Goal: Task Accomplishment & Management: Manage account settings

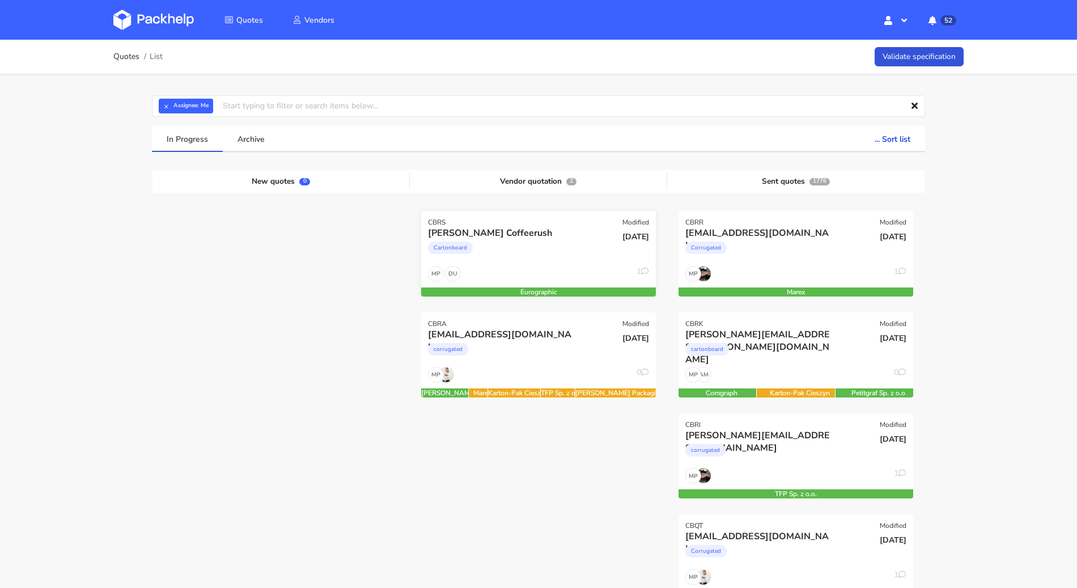
click at [560, 269] on div "DU MP 1" at bounding box center [538, 277] width 235 height 22
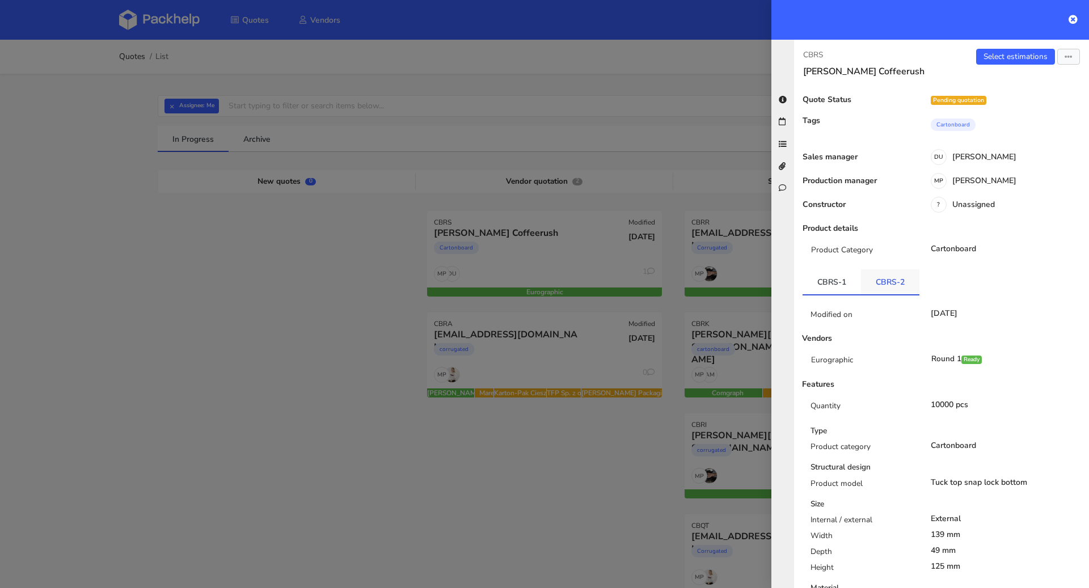
click at [878, 273] on link "CBRS-2" at bounding box center [890, 281] width 58 height 25
click at [837, 274] on link "CBRS-1" at bounding box center [831, 281] width 58 height 25
click at [992, 58] on link "Select estimations" at bounding box center [1015, 57] width 79 height 16
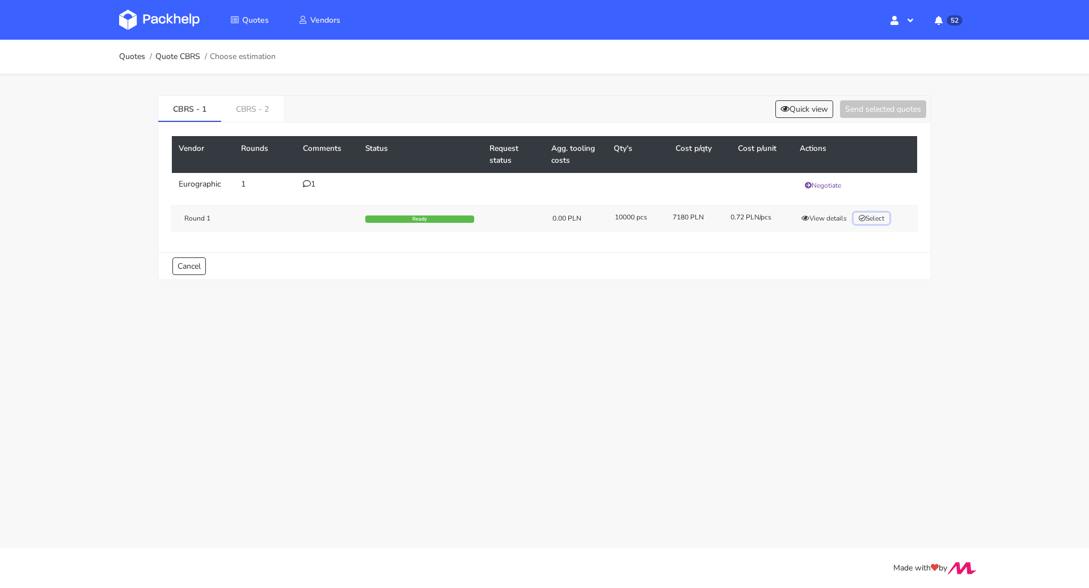
click at [874, 214] on button "Select" at bounding box center [871, 218] width 36 height 11
click at [262, 107] on link "CBRS - 2" at bounding box center [252, 108] width 62 height 25
click at [878, 213] on button "Select" at bounding box center [871, 218] width 36 height 11
click at [870, 100] on button "Send selected quotes ( 2 )" at bounding box center [875, 109] width 102 height 18
click at [127, 54] on link "Quotes" at bounding box center [132, 56] width 26 height 9
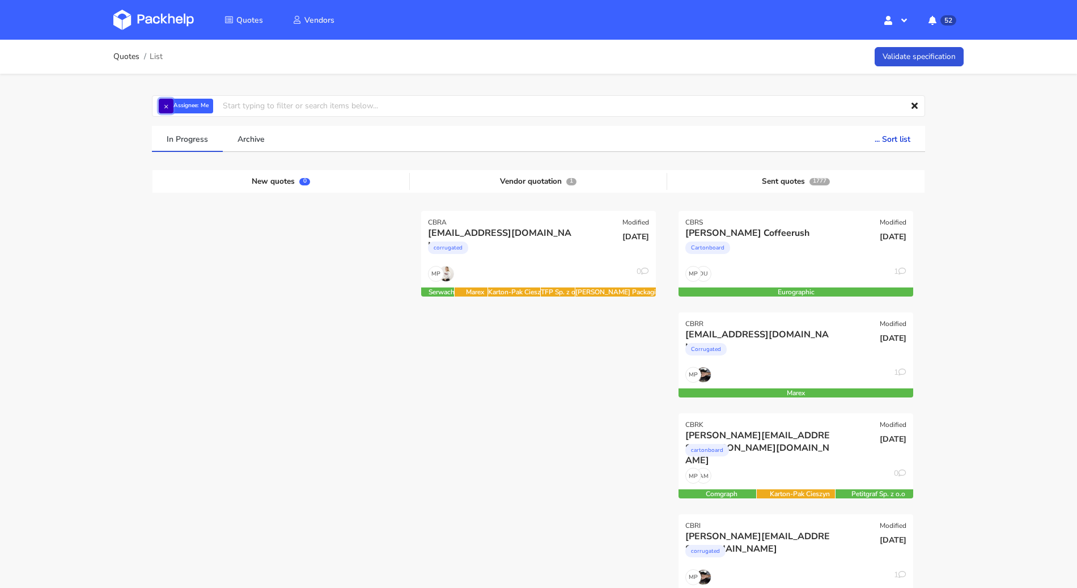
click at [163, 108] on button "×" at bounding box center [166, 106] width 15 height 15
click at [167, 108] on input "text" at bounding box center [538, 106] width 773 height 22
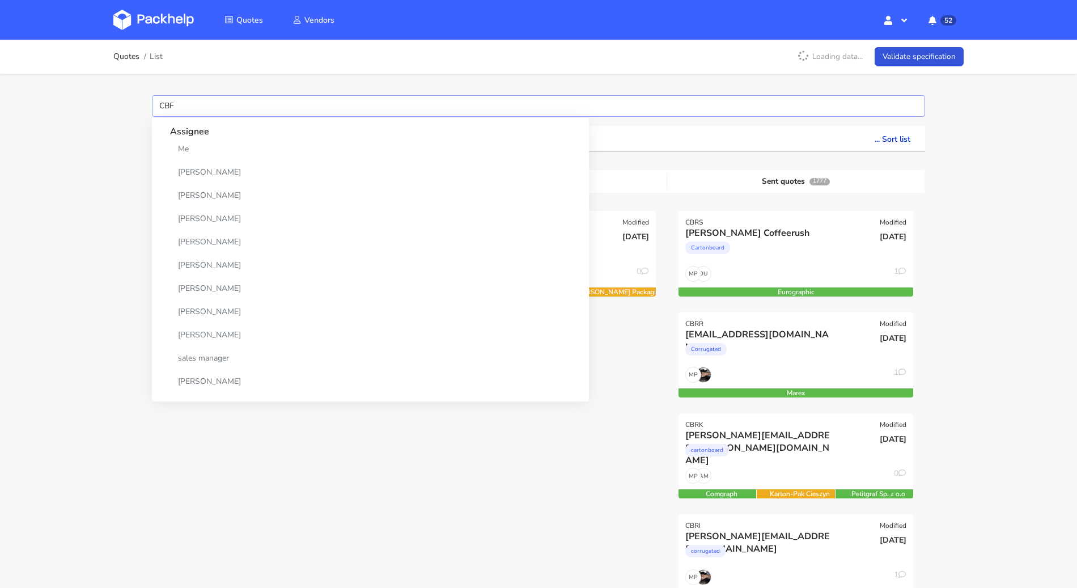
type input "CBFZ"
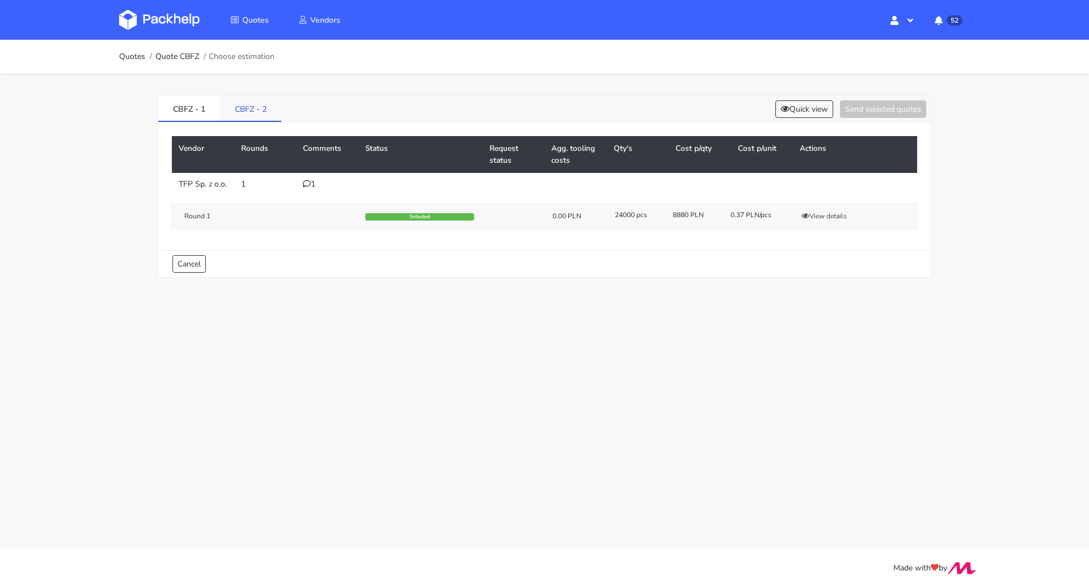
click at [252, 111] on link "CBFZ - 2" at bounding box center [250, 108] width 61 height 25
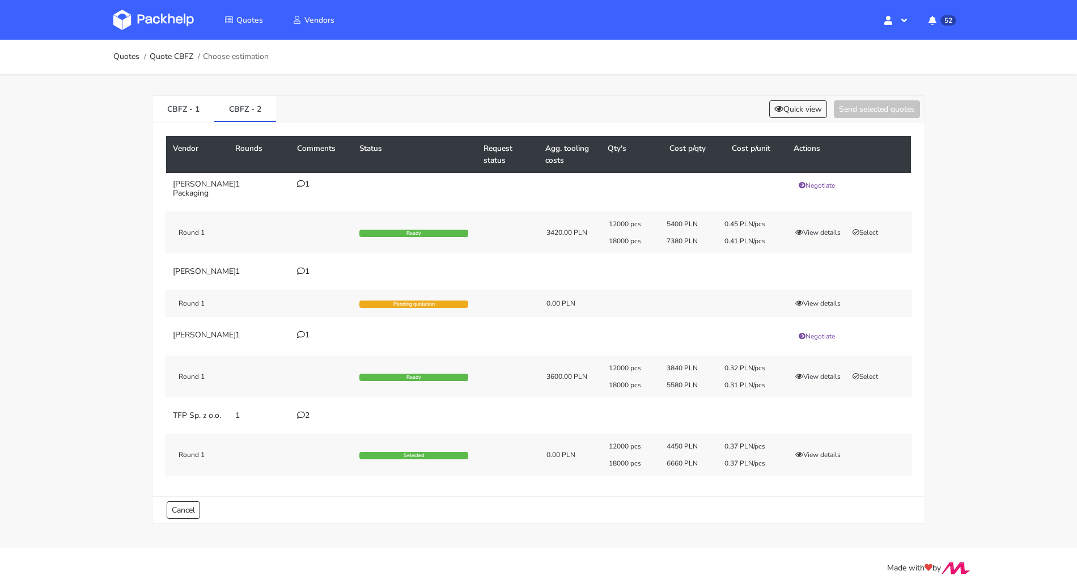
click at [314, 420] on div "2" at bounding box center [321, 415] width 49 height 9
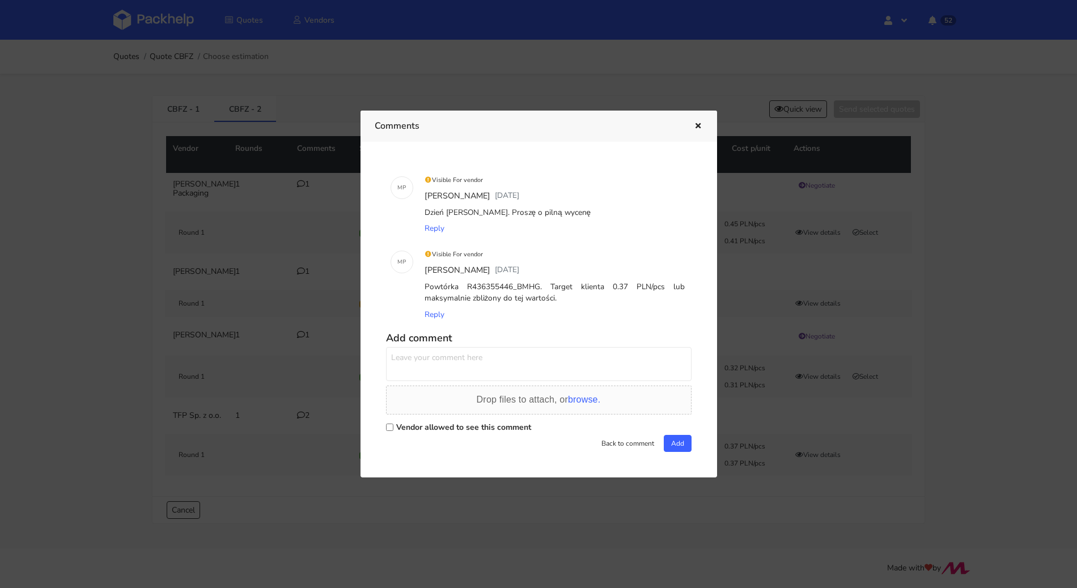
click at [274, 343] on div at bounding box center [538, 294] width 1077 height 588
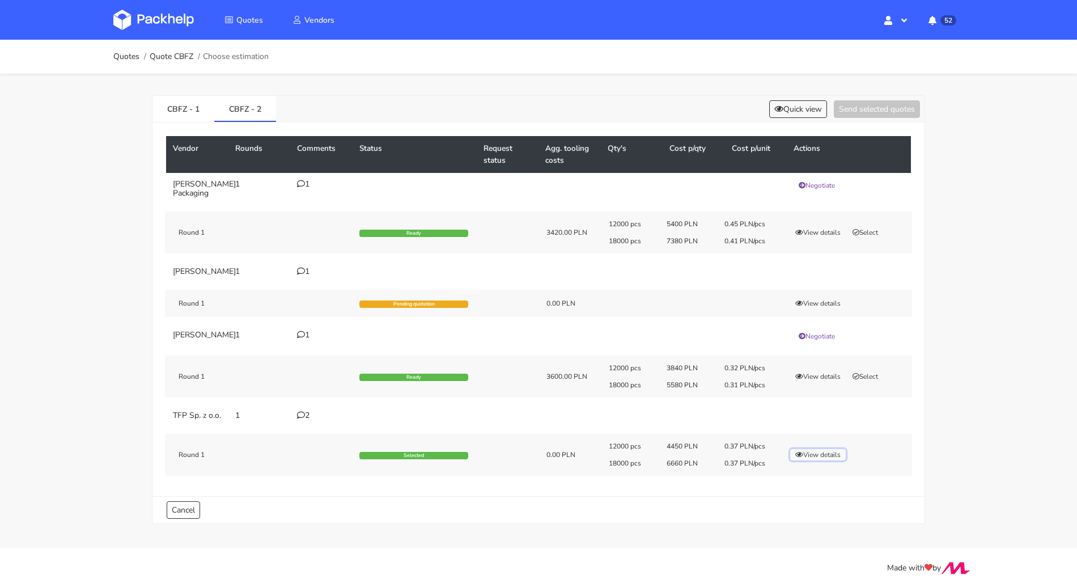
click at [805, 460] on button "View details" at bounding box center [818, 454] width 56 height 11
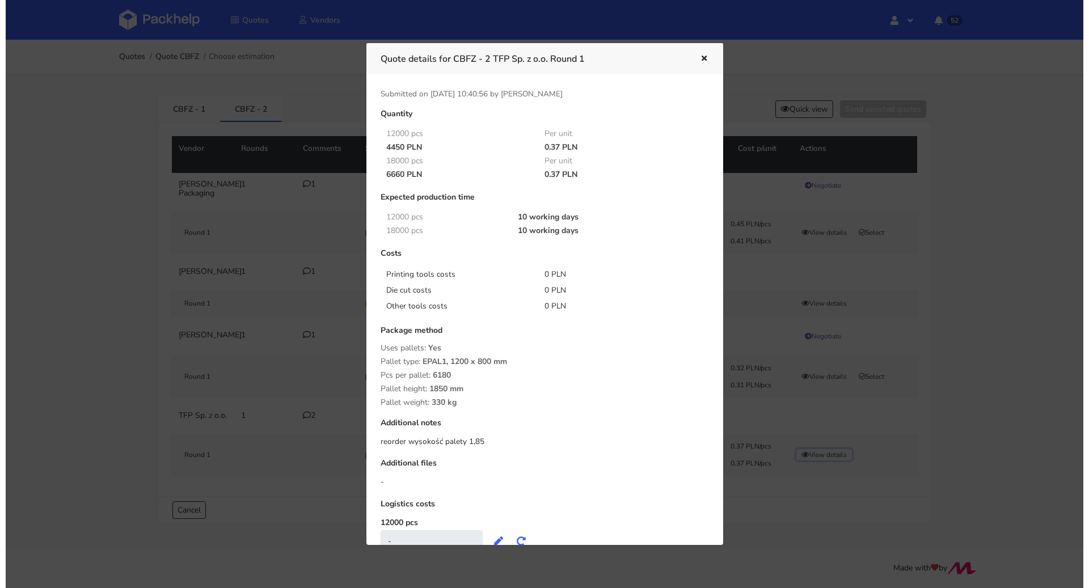
scroll to position [85, 0]
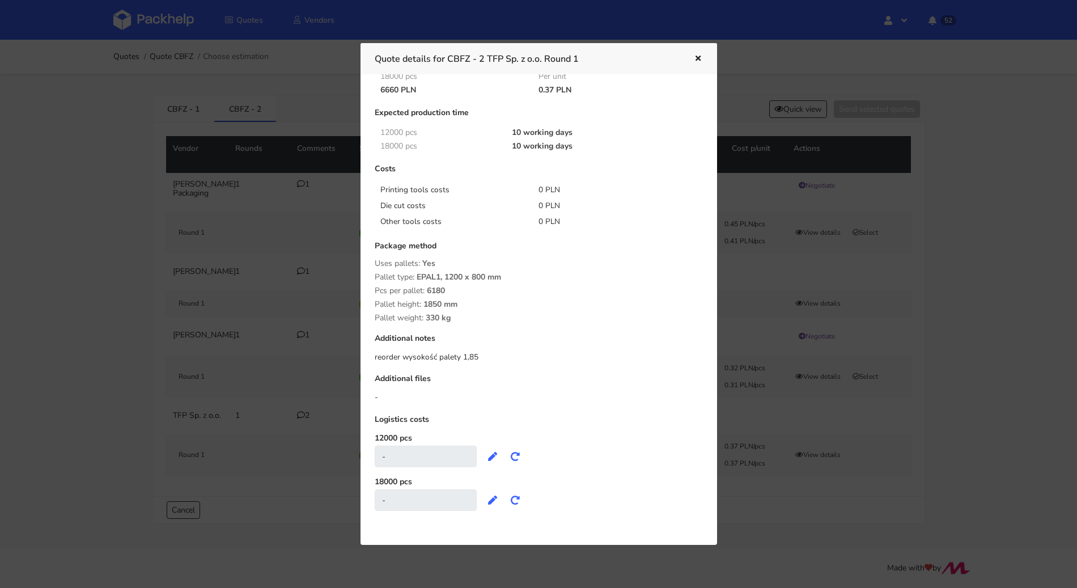
click at [70, 394] on div at bounding box center [538, 294] width 1077 height 588
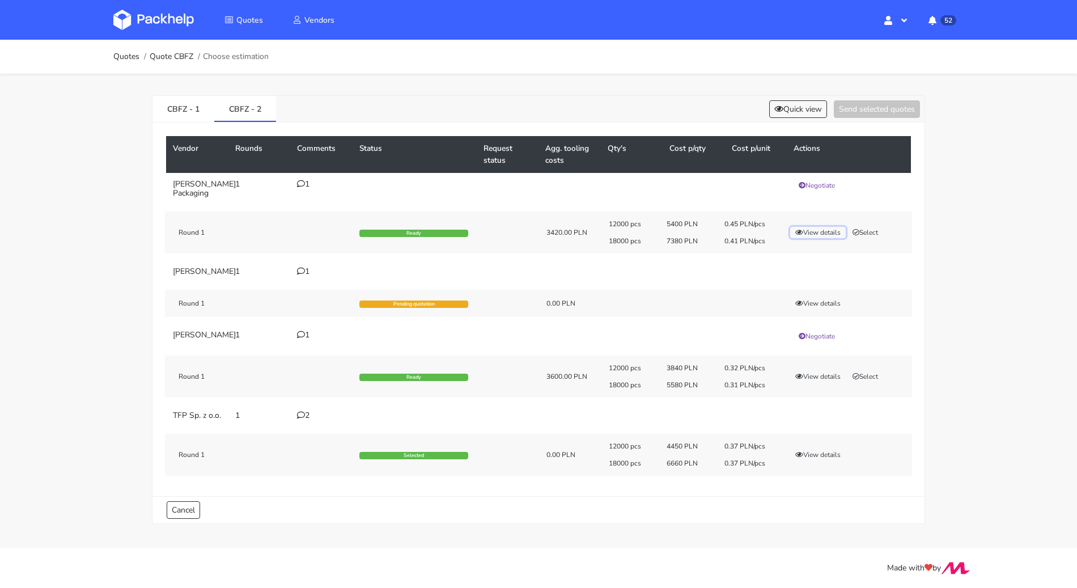
click at [830, 227] on button "View details" at bounding box center [818, 232] width 56 height 11
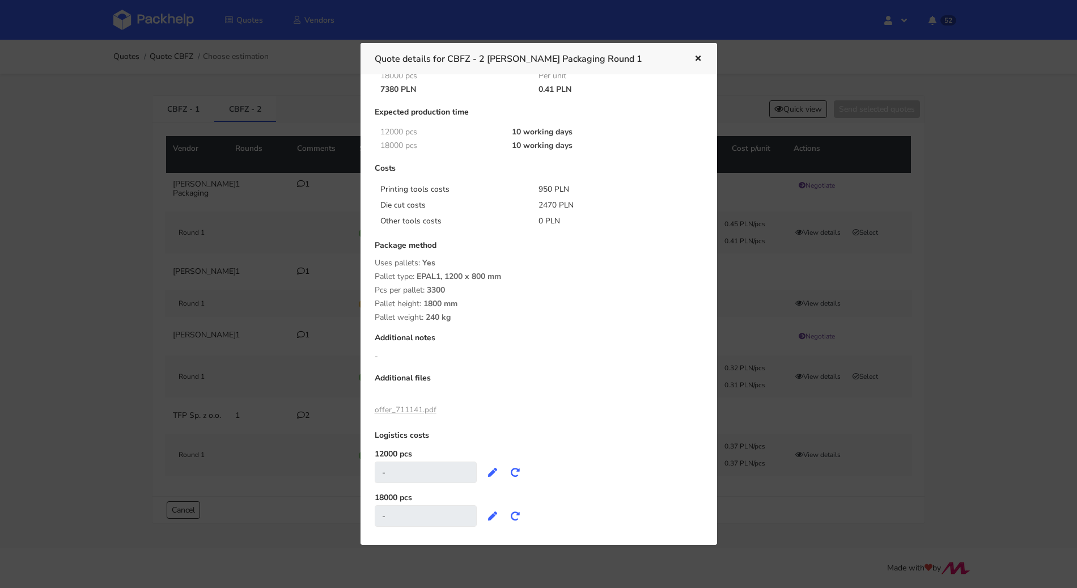
click at [396, 412] on link "offer_711141.pdf" at bounding box center [406, 409] width 62 height 11
click at [699, 58] on icon "button" at bounding box center [699, 59] width 10 height 8
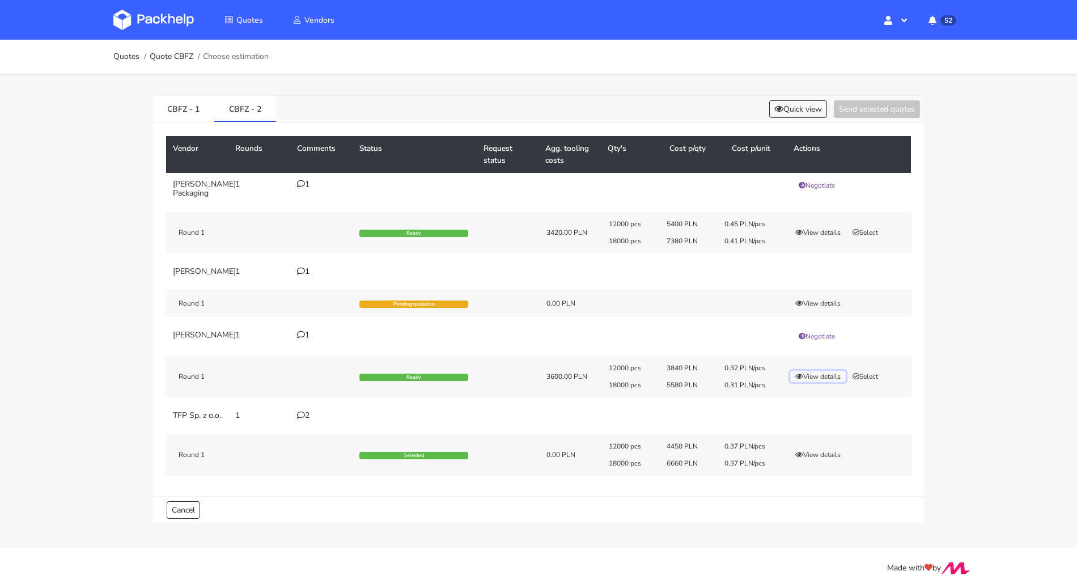
click at [835, 382] on button "View details" at bounding box center [818, 376] width 56 height 11
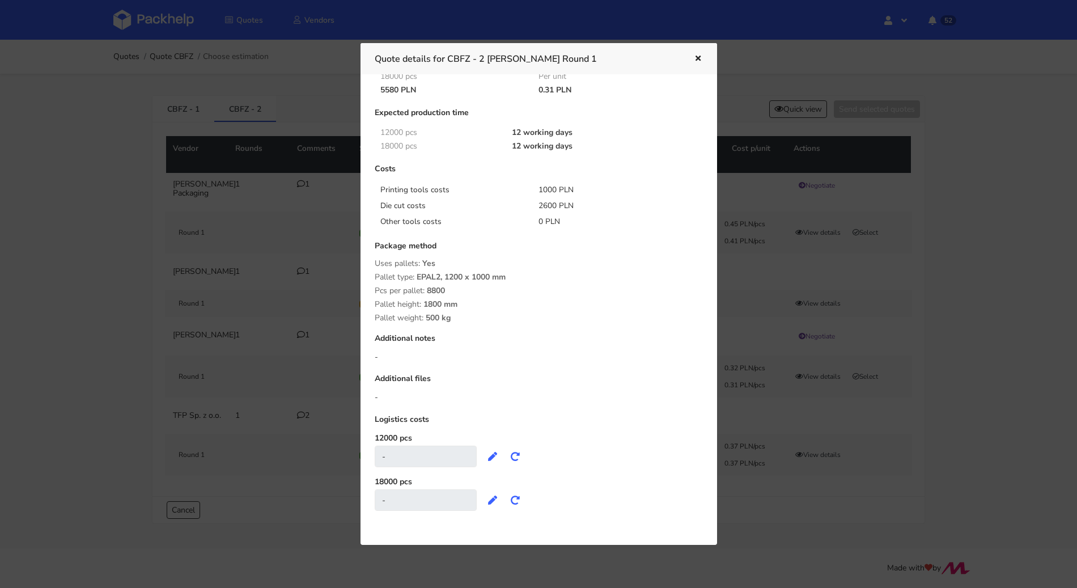
click at [699, 58] on icon "button" at bounding box center [699, 59] width 10 height 8
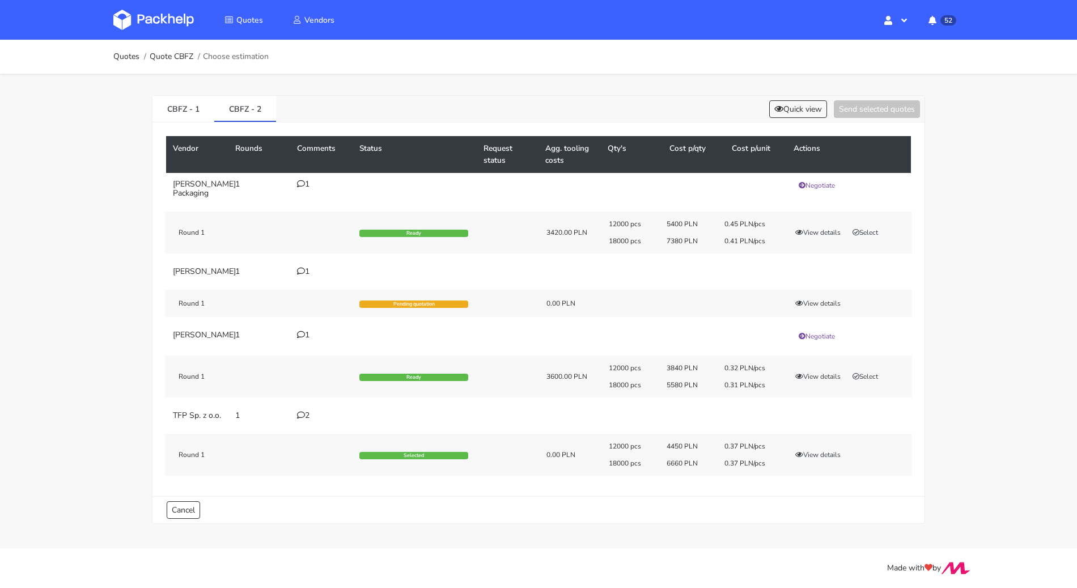
click at [306, 268] on div "1" at bounding box center [321, 271] width 49 height 9
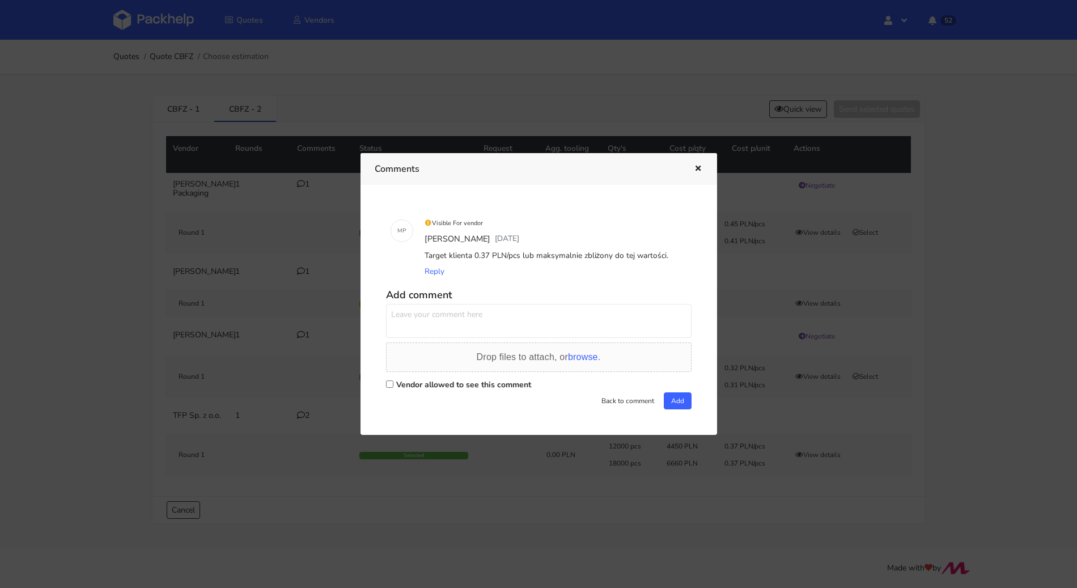
click at [691, 166] on button "button" at bounding box center [697, 169] width 12 height 15
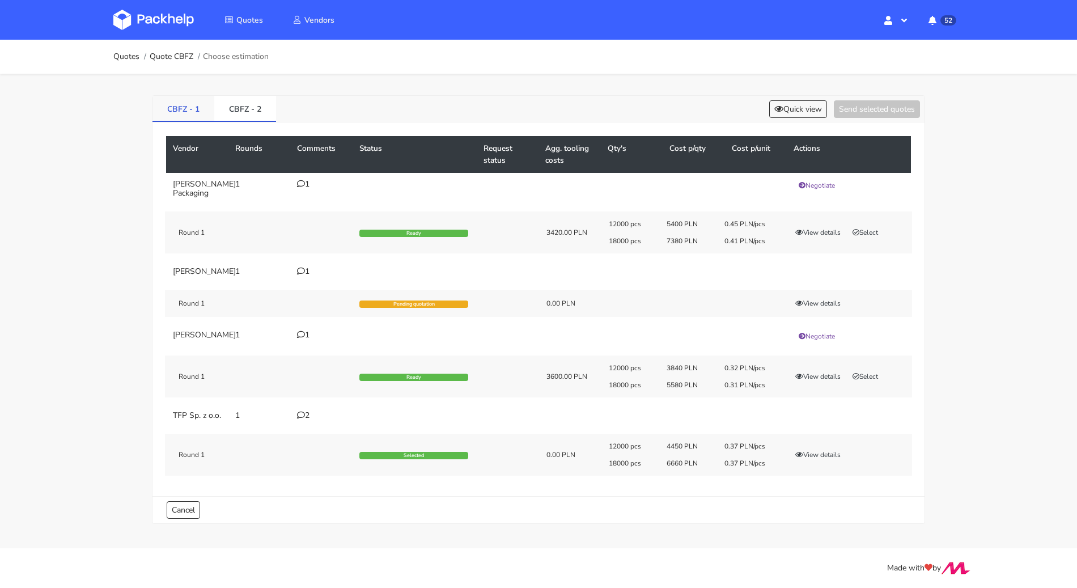
click at [184, 107] on link "CBFZ - 1" at bounding box center [184, 108] width 62 height 25
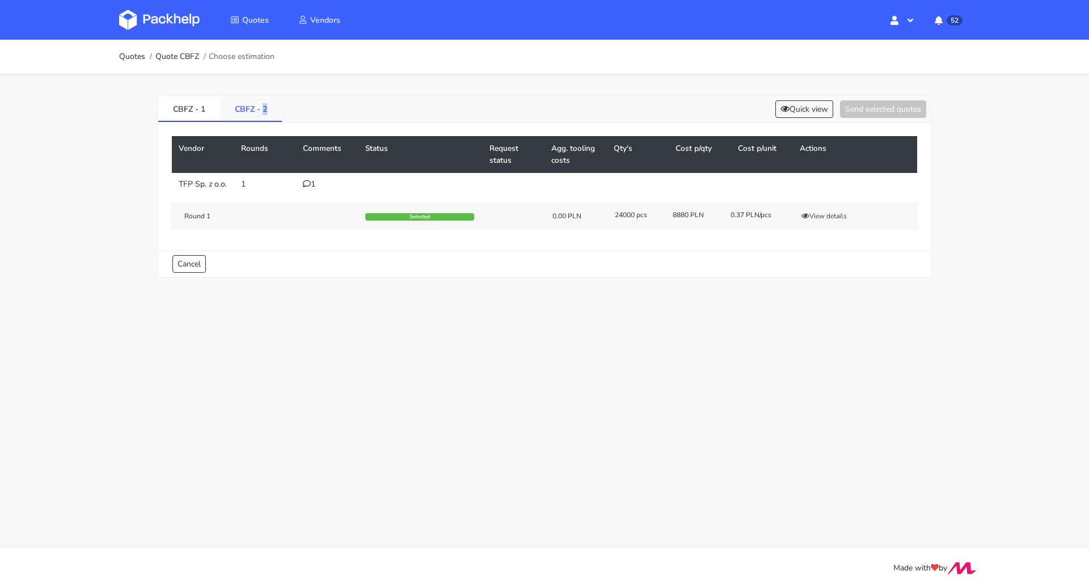
click at [261, 113] on link "CBFZ - 2" at bounding box center [251, 108] width 62 height 25
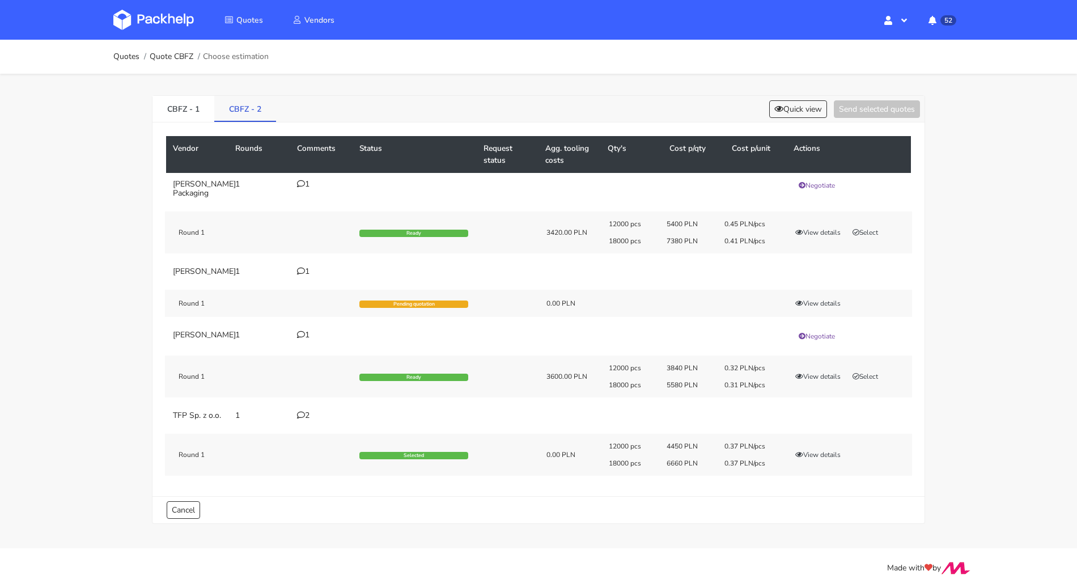
click at [222, 101] on link "CBFZ - 2" at bounding box center [245, 108] width 62 height 25
click at [788, 109] on button "Quick view" at bounding box center [799, 109] width 58 height 18
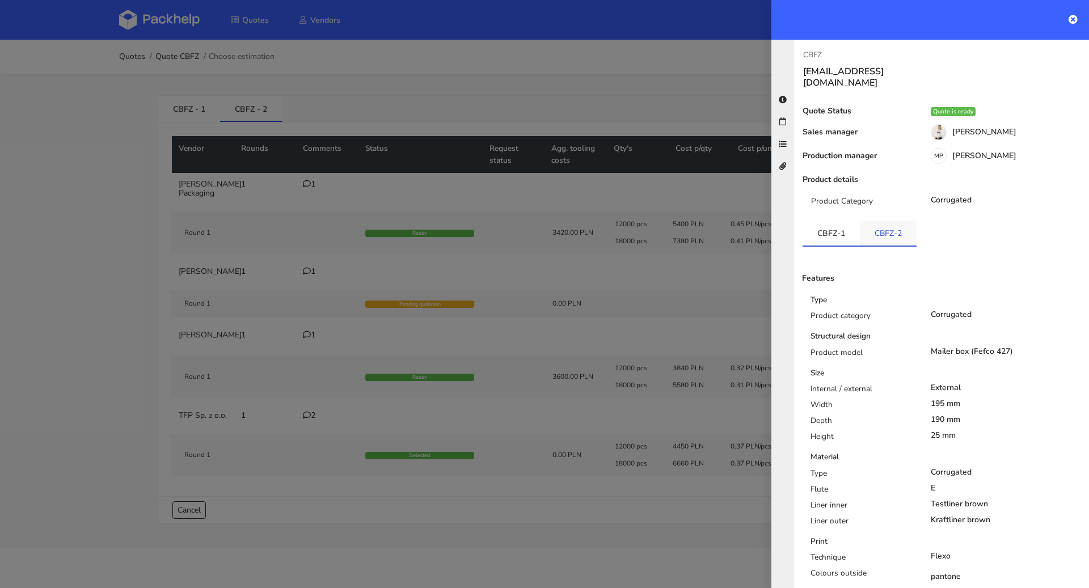
click at [871, 222] on link "CBFZ-2" at bounding box center [888, 233] width 57 height 25
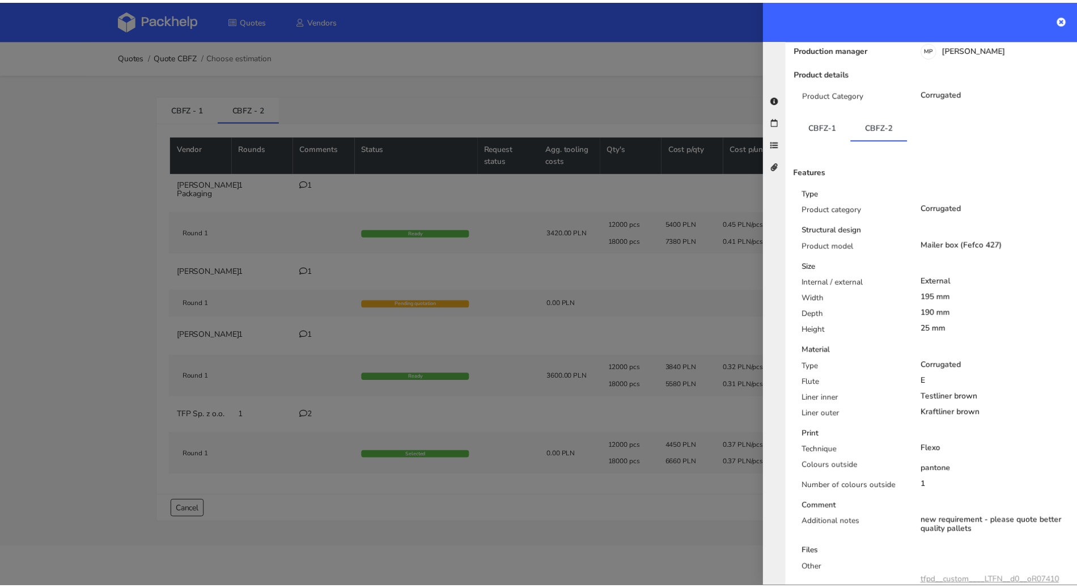
scroll to position [121, 0]
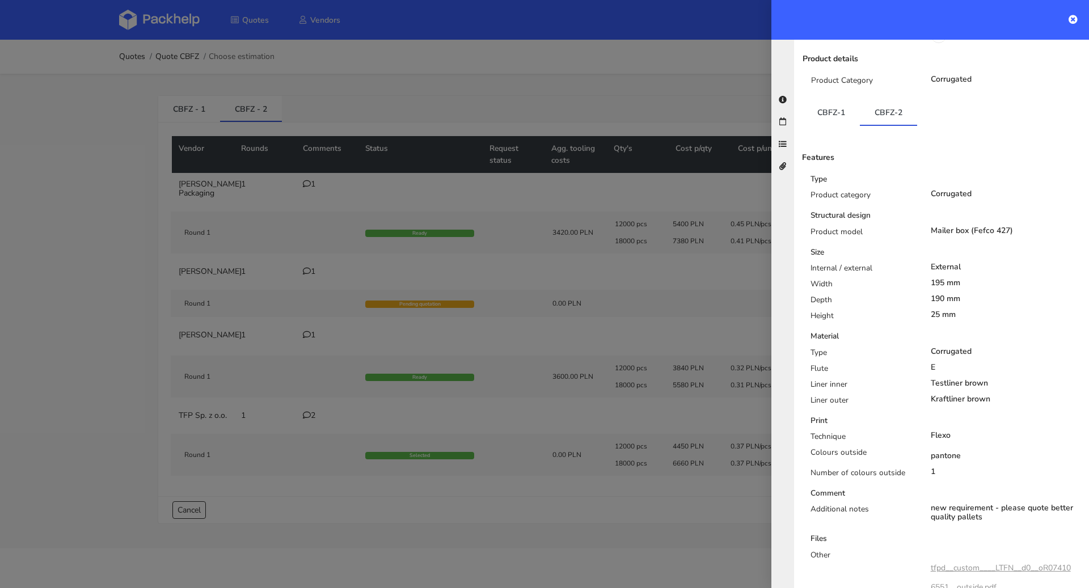
click at [650, 361] on div at bounding box center [544, 294] width 1089 height 588
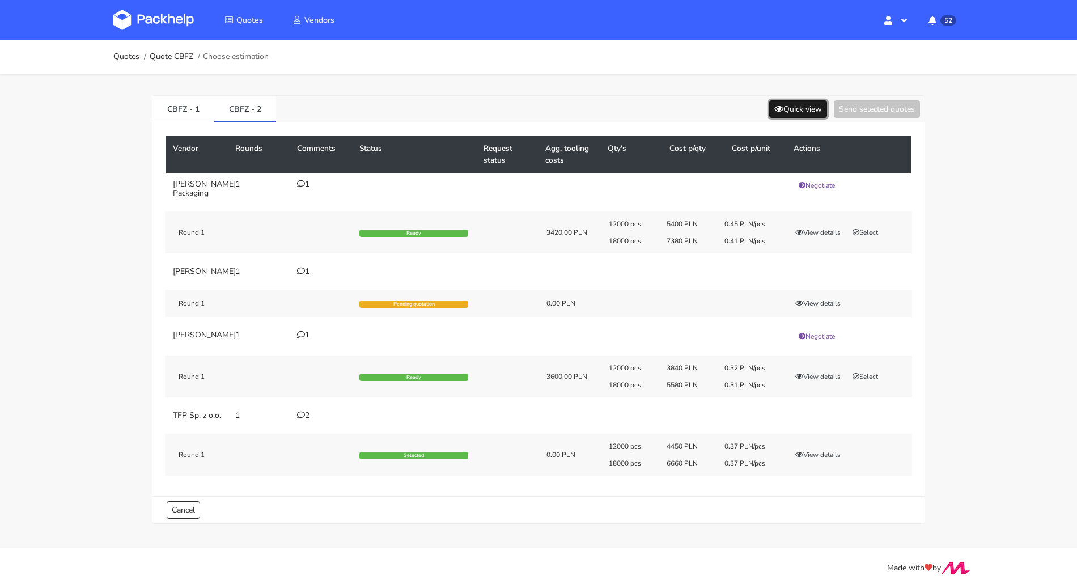
click at [775, 112] on icon at bounding box center [779, 109] width 9 height 8
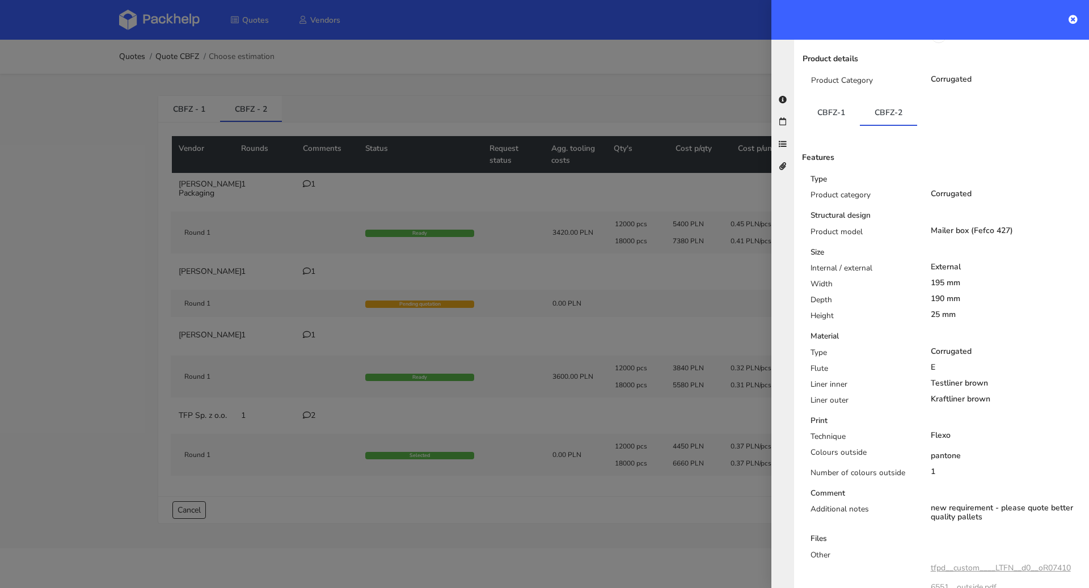
click at [584, 69] on div at bounding box center [544, 294] width 1089 height 588
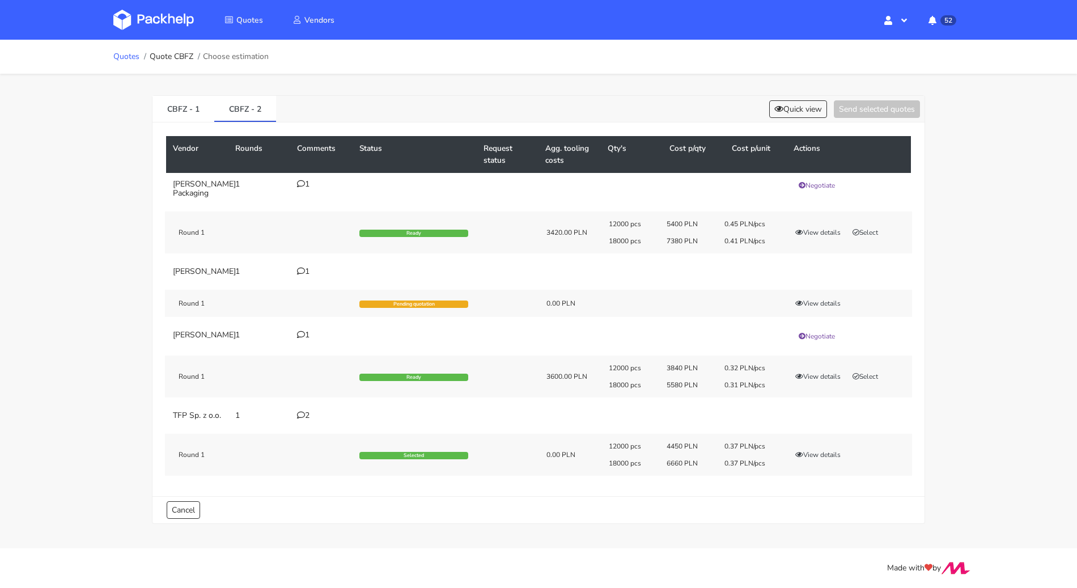
click at [128, 56] on link "Quotes" at bounding box center [126, 56] width 26 height 9
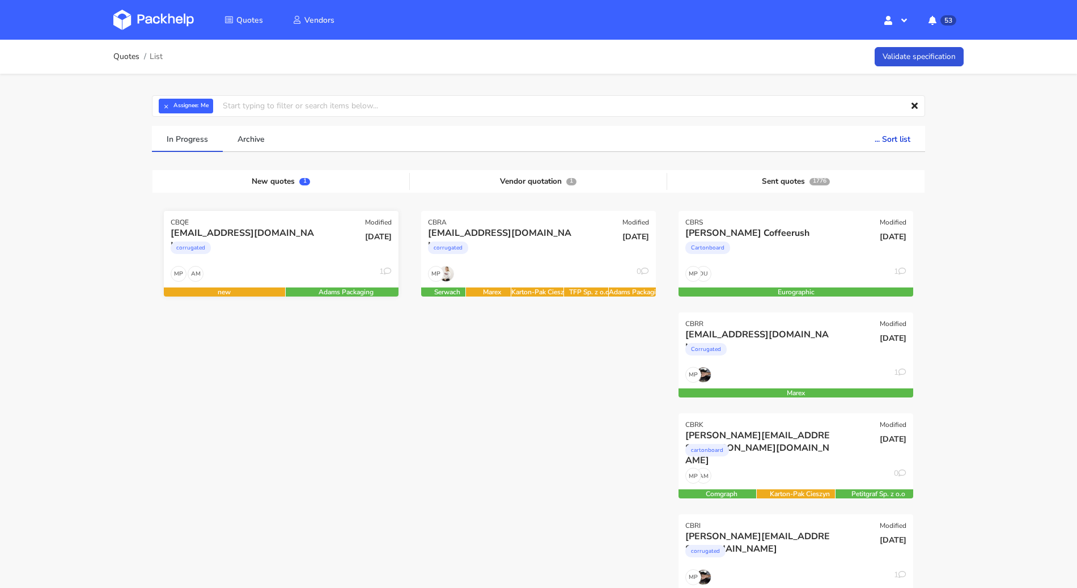
click at [277, 257] on div "corrugated" at bounding box center [246, 250] width 150 height 23
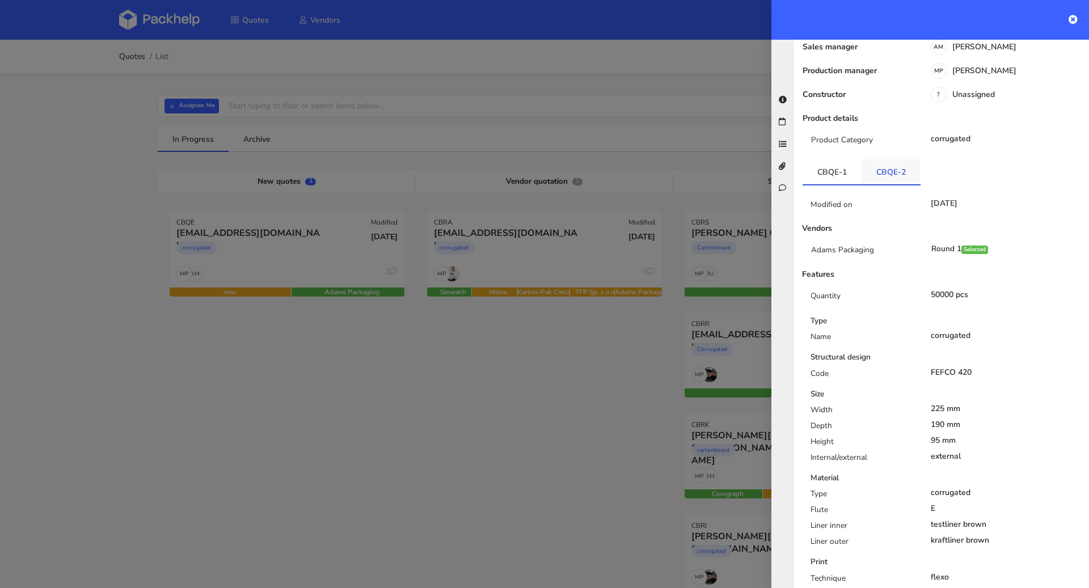
click at [891, 172] on link "CBQE-2" at bounding box center [890, 171] width 59 height 25
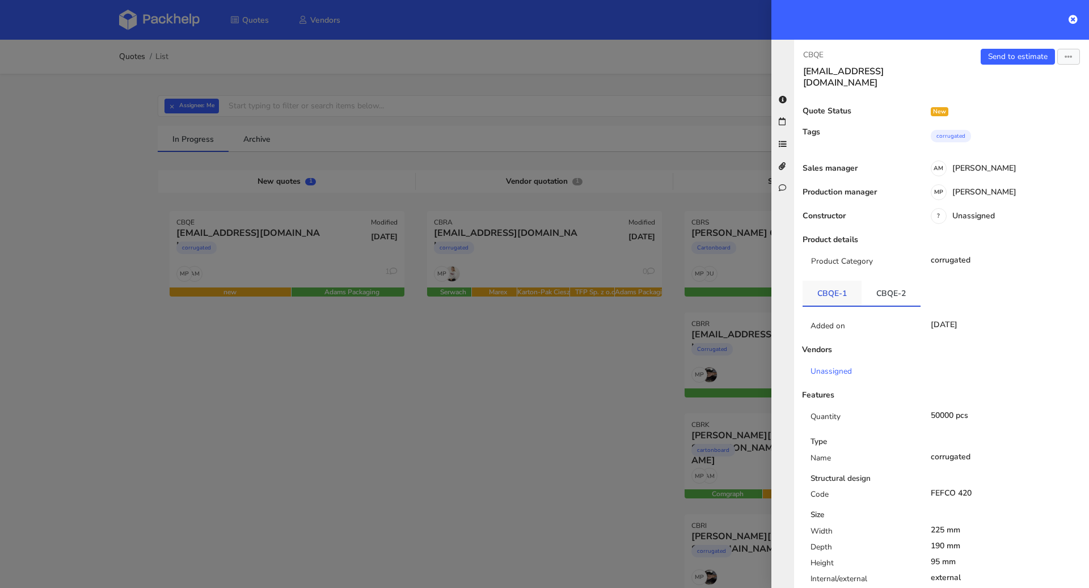
click at [847, 289] on link "CBQE-1" at bounding box center [831, 293] width 59 height 25
click at [880, 293] on link "CBQE-2" at bounding box center [890, 293] width 59 height 25
click at [1068, 53] on button "button" at bounding box center [1068, 57] width 23 height 16
click at [1018, 97] on link "Edit quote" at bounding box center [1031, 100] width 100 height 19
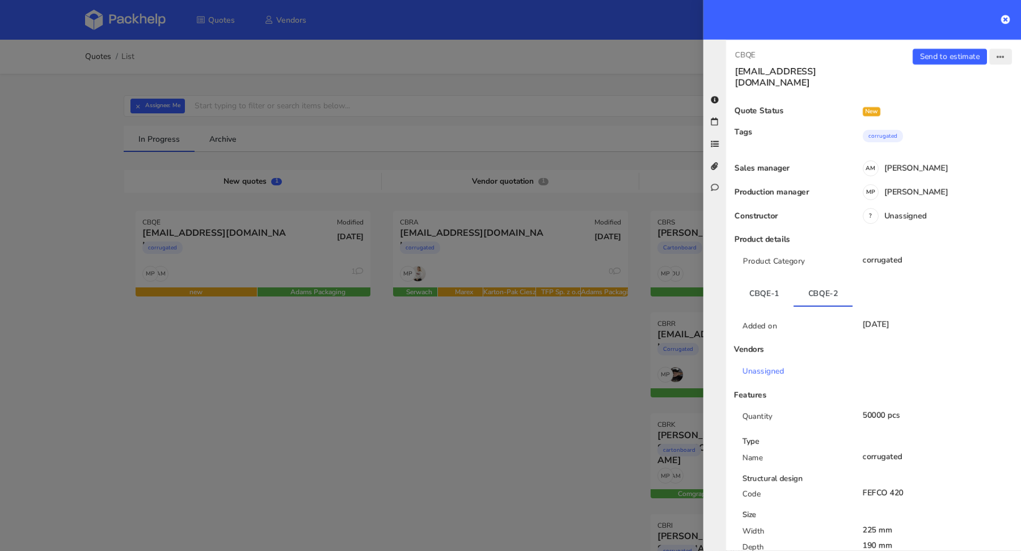
click at [995, 59] on button "button" at bounding box center [1000, 57] width 23 height 16
click at [957, 98] on link "Edit quote" at bounding box center [963, 100] width 100 height 19
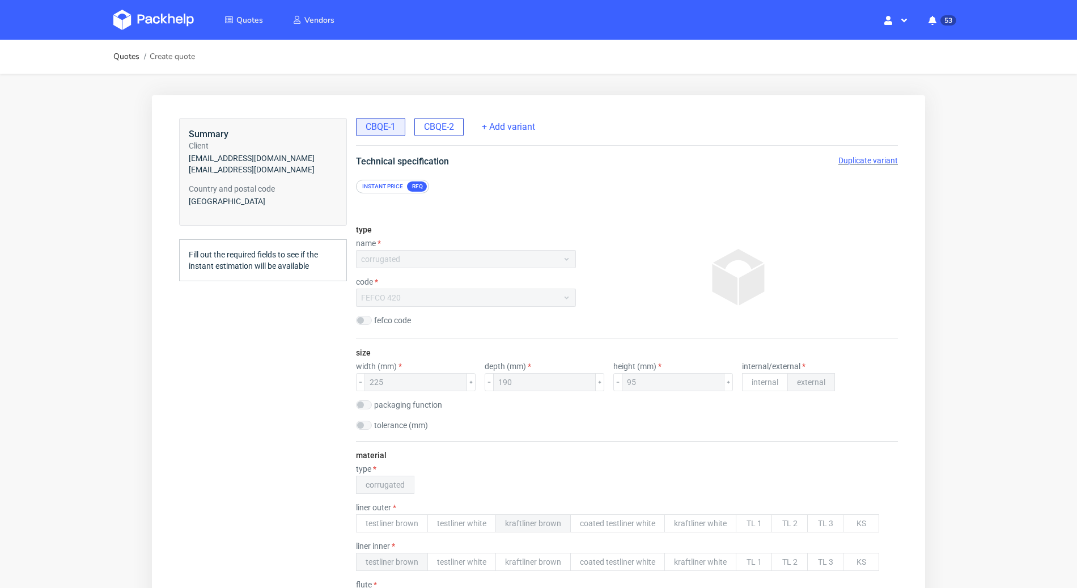
click at [447, 121] on span "CBQE-2" at bounding box center [439, 127] width 30 height 12
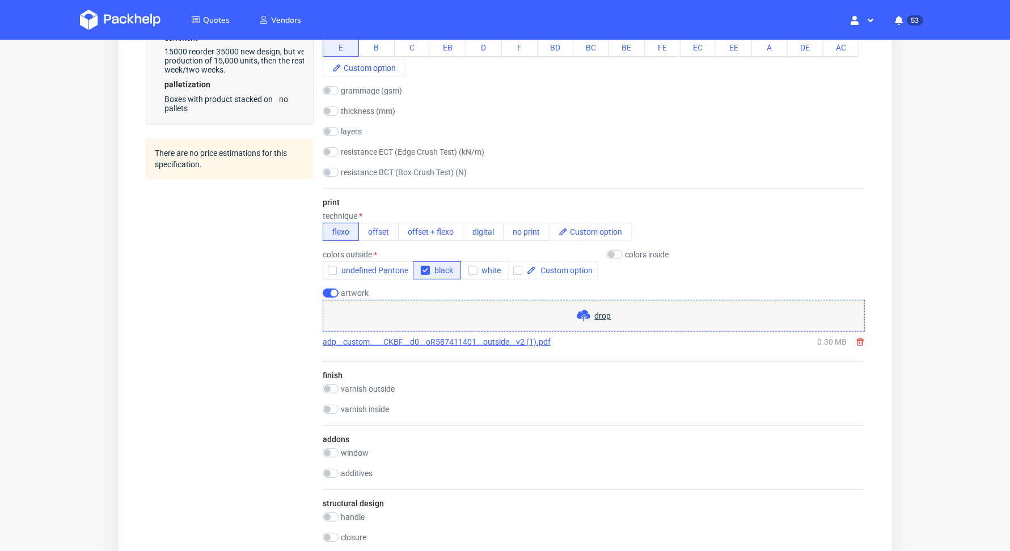
scroll to position [584, 0]
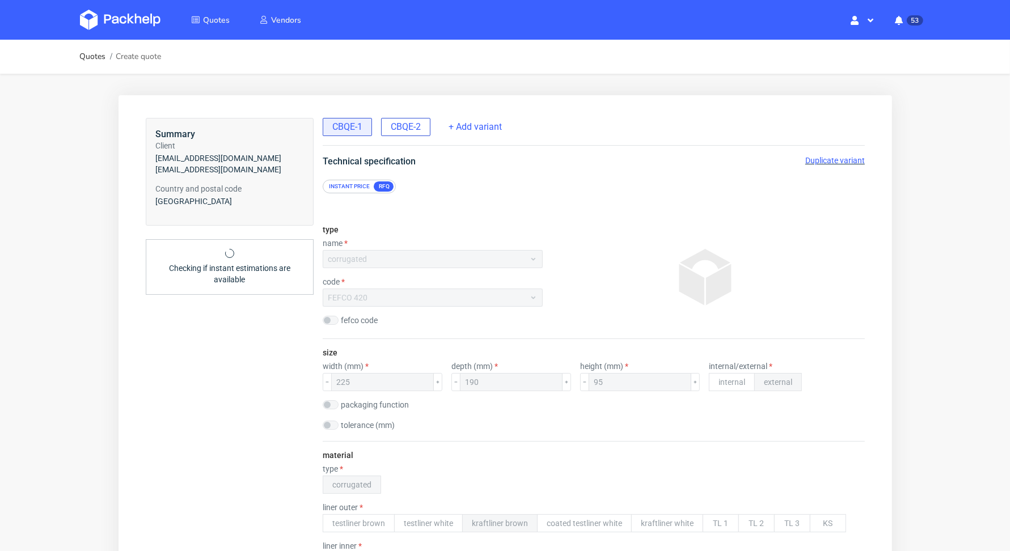
click at [406, 121] on span "CBQE-2" at bounding box center [405, 126] width 30 height 12
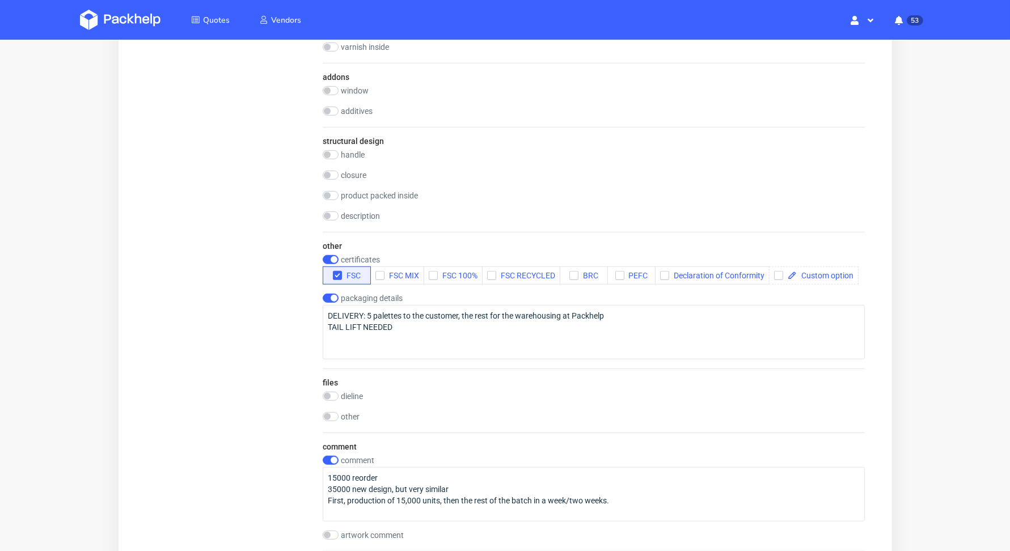
scroll to position [1223, 0]
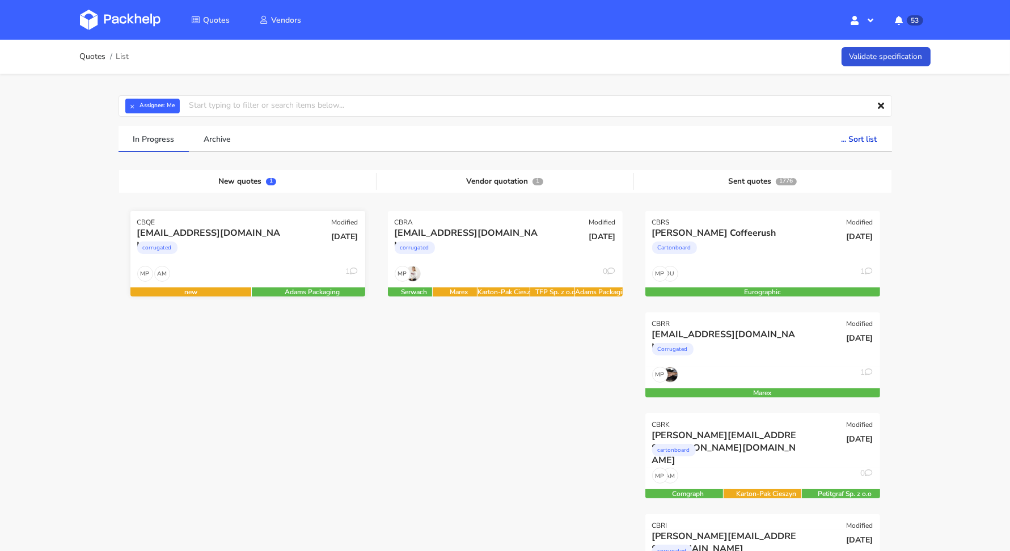
click at [271, 243] on div "corrugated" at bounding box center [212, 250] width 150 height 23
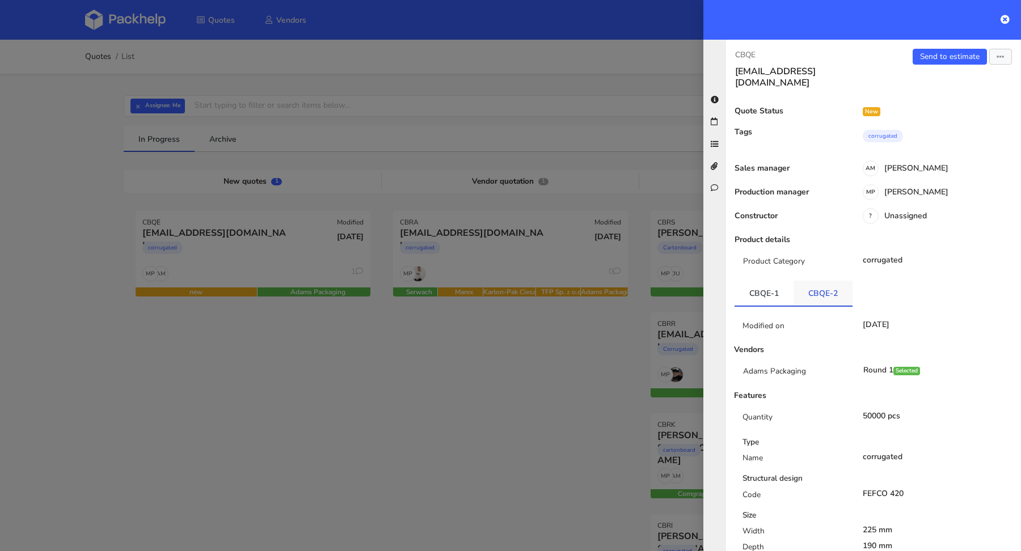
click at [831, 296] on link "CBQE-2" at bounding box center [822, 293] width 59 height 25
click at [989, 55] on button "button" at bounding box center [1000, 57] width 23 height 16
click at [956, 97] on link "Edit quote" at bounding box center [963, 100] width 100 height 19
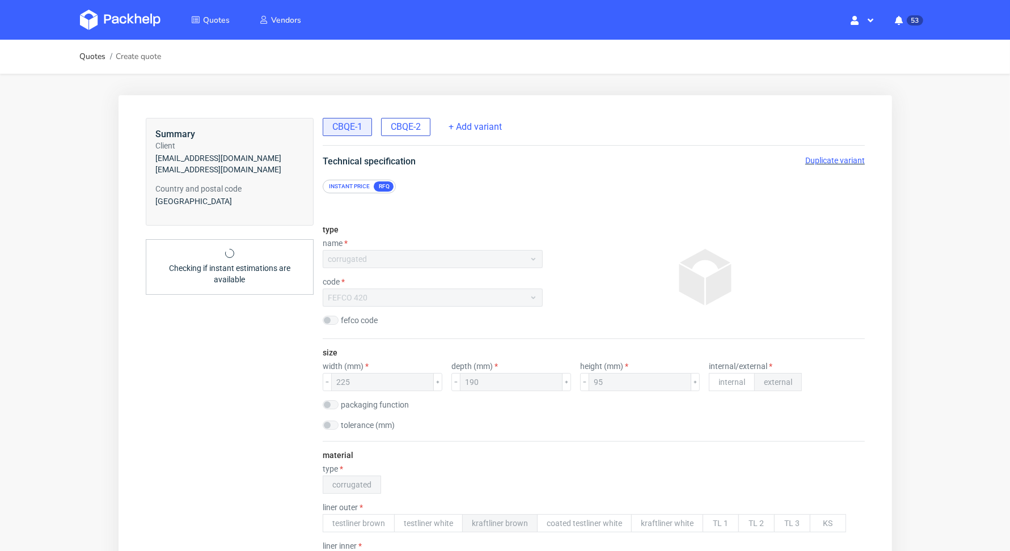
click at [408, 131] on span "CBQE-2" at bounding box center [405, 126] width 30 height 12
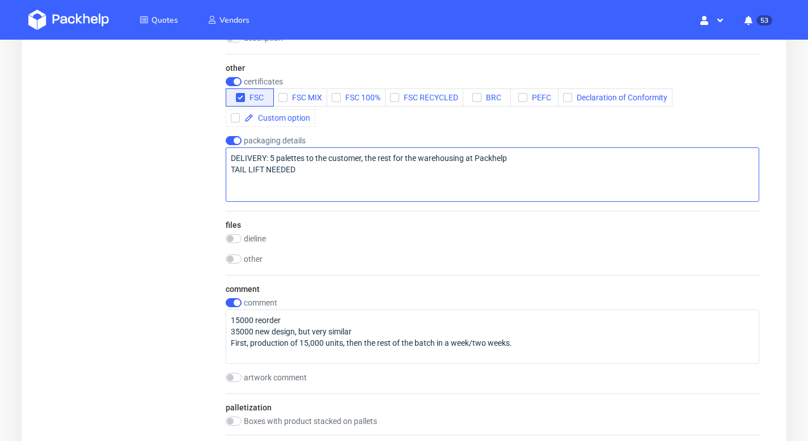
scroll to position [1185, 0]
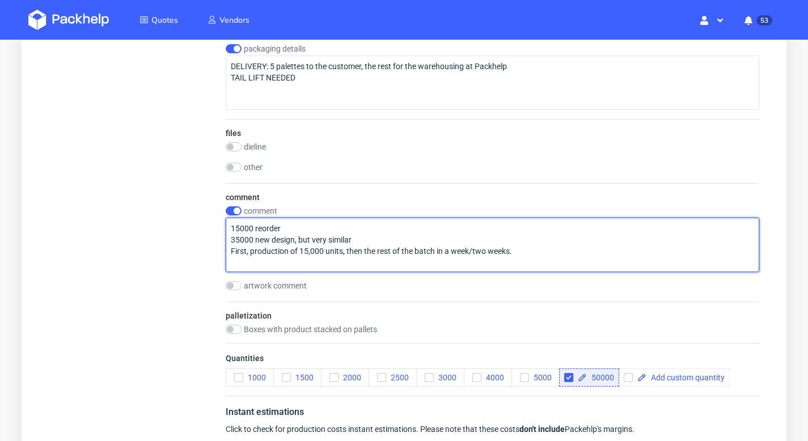
drag, startPoint x: 539, startPoint y: 253, endPoint x: 219, endPoint y: 217, distance: 321.8
paste textarea "sztuk bedzie reorder, 35000 nowy design poodbny do aktualnego ale zamiast hexag…"
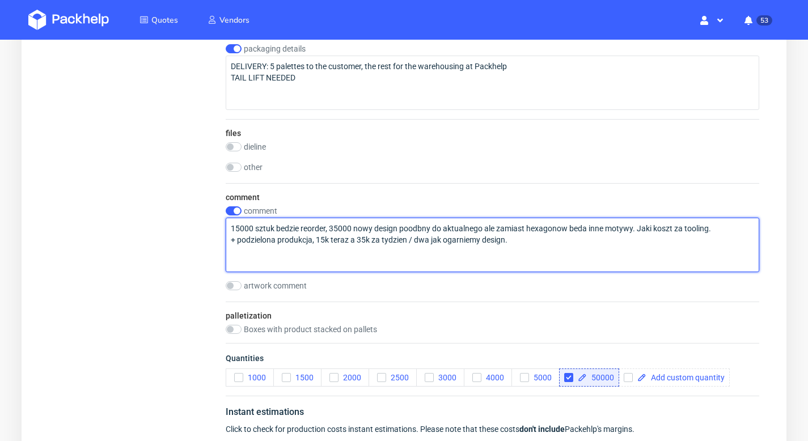
click at [302, 227] on textarea "15000 sztuk bedzie reorder, 35000 nowy design poodbny do aktualnego ale zamiast…" at bounding box center [493, 245] width 534 height 54
paste textarea "OSZR"
click at [326, 227] on textarea "15000 sztuk reorder OSZR, 35000 nowy design poodbny do aktualnego ale zamiast h…" at bounding box center [493, 245] width 534 height 54
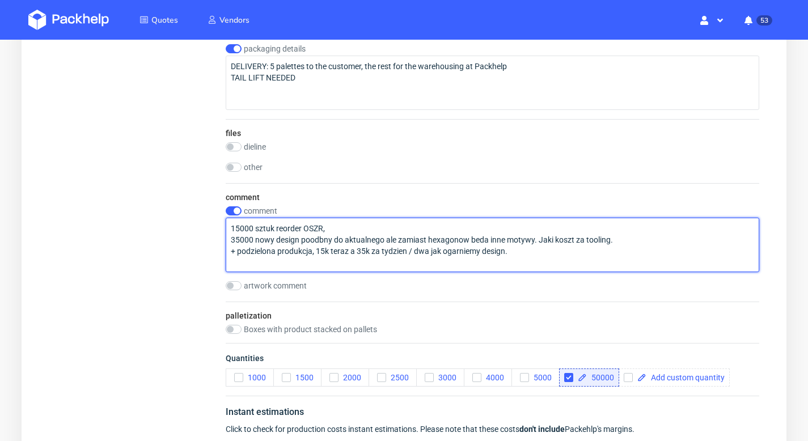
drag, startPoint x: 601, startPoint y: 242, endPoint x: 300, endPoint y: 240, distance: 301.1
click at [300, 240] on textarea "15000 sztuk reorder OSZR, 35000 nowy design poodbny do aktualnego ale zamiast h…" at bounding box center [493, 245] width 534 height 54
click at [232, 230] on textarea "15000 sztuk reorder OSZR, 35000 nowy design + podzielona produkcja, 15k teraz a…" at bounding box center [493, 245] width 534 height 54
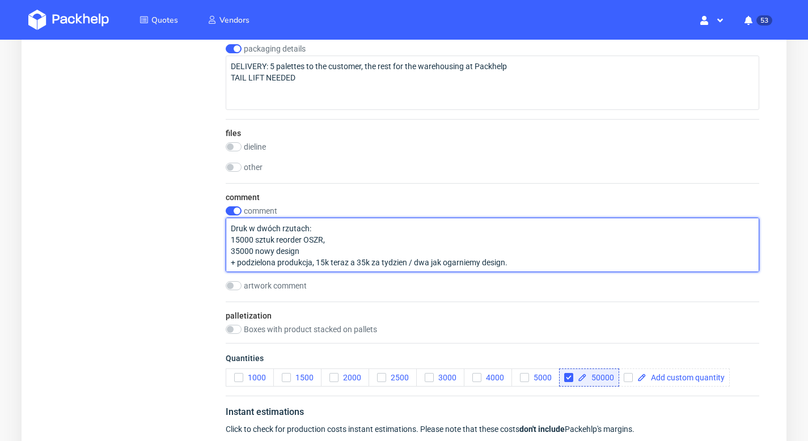
drag, startPoint x: 521, startPoint y: 261, endPoint x: 255, endPoint y: 261, distance: 266.0
click at [255, 261] on textarea "Druk w dwóch rzutach: 15000 sztuk reorder OSZR, 35000 nowy design + podzielona …" at bounding box center [493, 245] width 534 height 54
click at [339, 261] on textarea "Druk w dwóch rzutach: 15000 sztuk reorder OSZR, 35000 nowy design + podzielona …" at bounding box center [493, 245] width 534 height 54
drag, startPoint x: 316, startPoint y: 259, endPoint x: 348, endPoint y: 260, distance: 32.3
click at [348, 260] on textarea "Druk w dwóch rzutach: 15000 sztuk reorder OSZR, 35000 nowy design + podzielona …" at bounding box center [493, 245] width 534 height 54
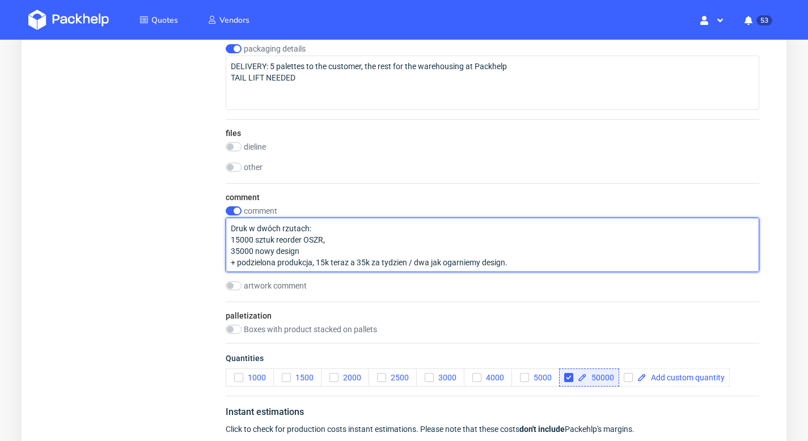
click at [333, 242] on textarea "Druk w dwóch rzutach: 15000 sztuk reorder OSZR, 35000 nowy design + podzielona …" at bounding box center [493, 245] width 534 height 54
drag, startPoint x: 510, startPoint y: 262, endPoint x: 369, endPoint y: 260, distance: 141.2
click at [373, 260] on textarea "Druk w dwóch rzutach: 15000 sztuk reorder OSZR, druk w pierwszym rzucie 35000 n…" at bounding box center [493, 245] width 534 height 54
click at [306, 250] on textarea "Druk w dwóch rzutach: 15000 sztuk reorder OSZR, druk w pierwszym rzucie 35000 n…" at bounding box center [493, 245] width 534 height 54
paste textarea "za tydzien / dwa jak ogarniemy design."
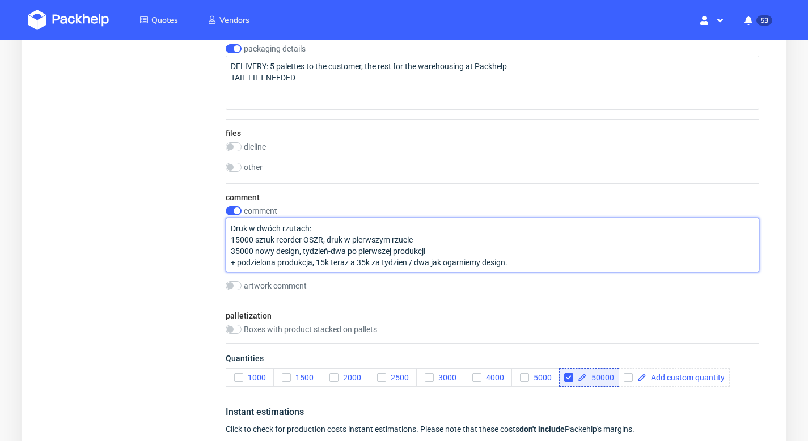
drag, startPoint x: 508, startPoint y: 264, endPoint x: 227, endPoint y: 260, distance: 280.2
click at [227, 260] on textarea "Druk w dwóch rzutach: 15000 sztuk reorder OSZR, druk w pierwszym rzucie 35000 n…" at bounding box center [493, 245] width 534 height 54
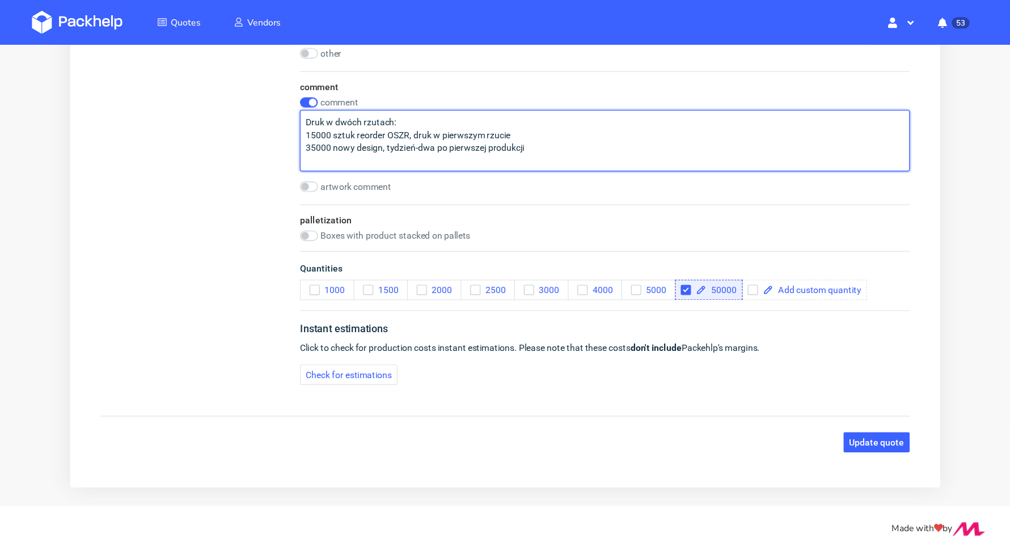
scroll to position [1223, 0]
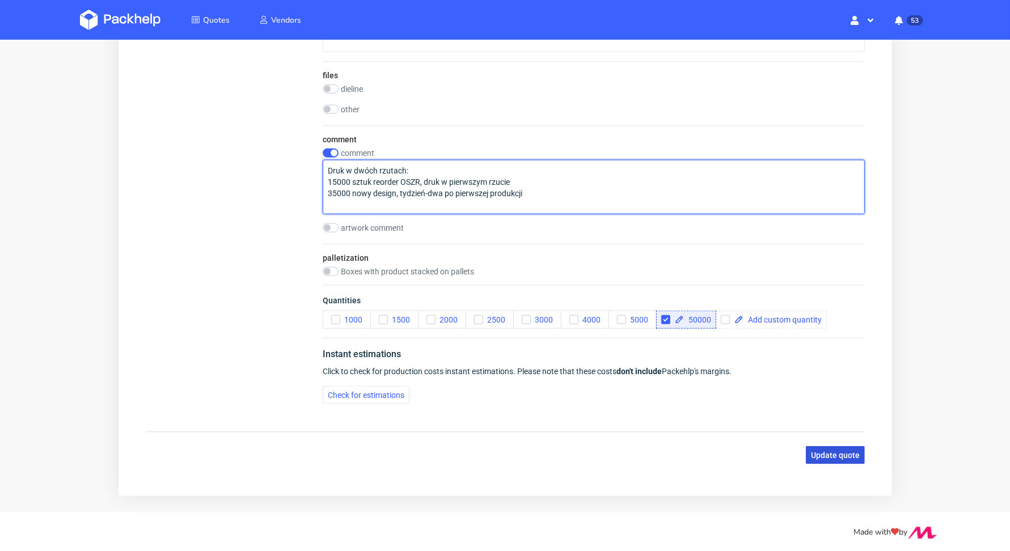
type textarea "Druk w dwóch rzutach: 15000 sztuk reorder OSZR, druk w pierwszym rzucie 35000 n…"
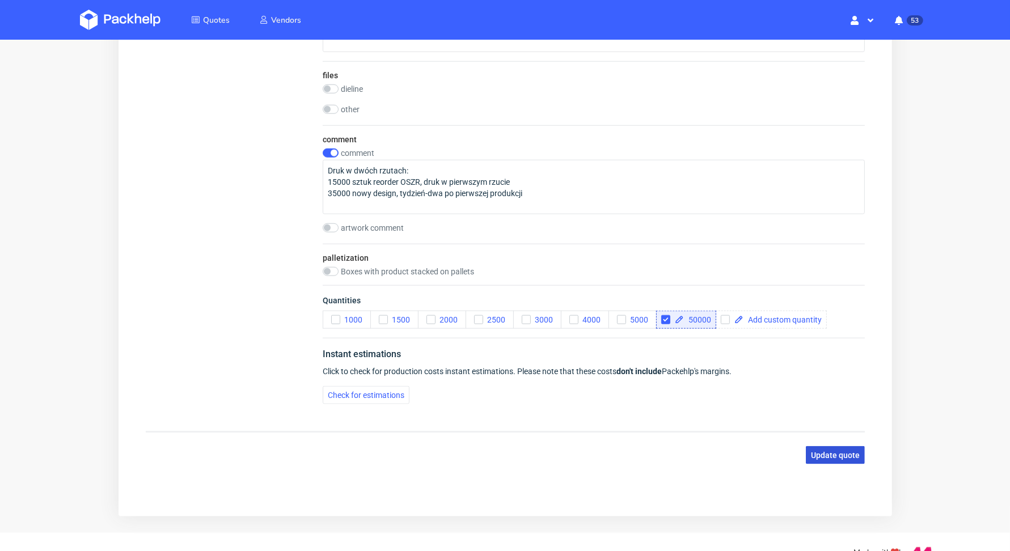
click at [832, 464] on button "Update quote" at bounding box center [834, 456] width 59 height 18
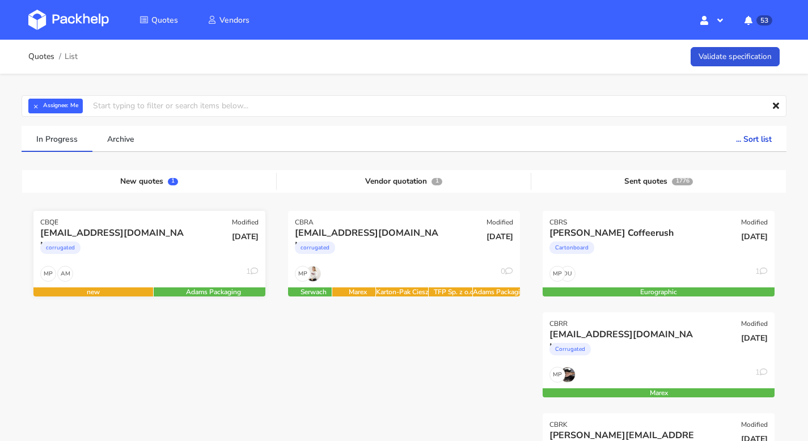
click at [176, 244] on div "corrugated" at bounding box center [114, 250] width 148 height 23
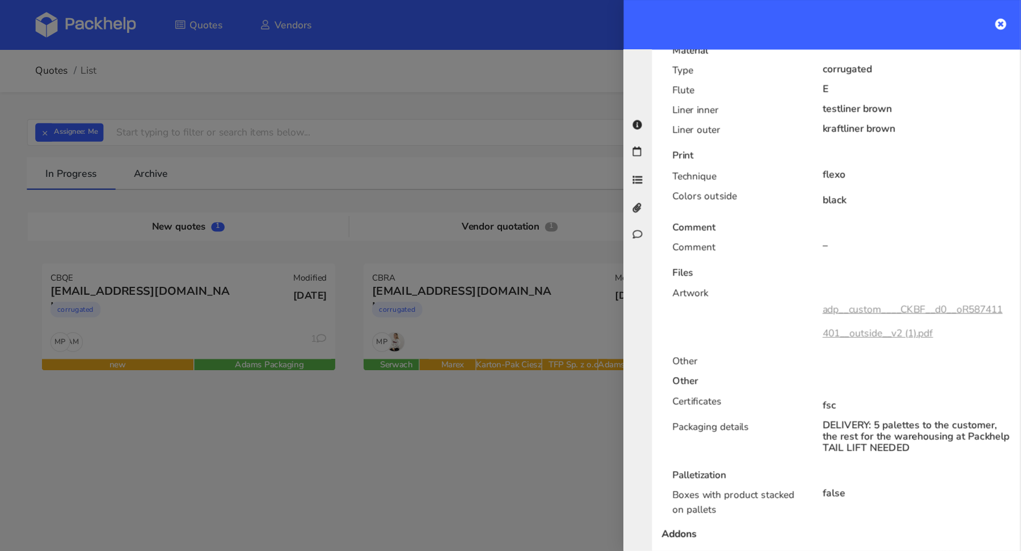
scroll to position [787, 0]
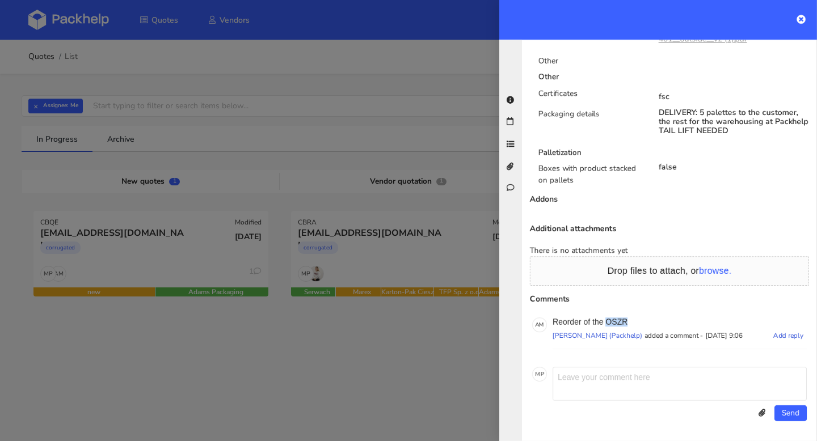
drag, startPoint x: 633, startPoint y: 319, endPoint x: 607, endPoint y: 320, distance: 26.1
click at [607, 320] on p "Reorder of the OSZR" at bounding box center [679, 322] width 254 height 9
copy p "OSZR"
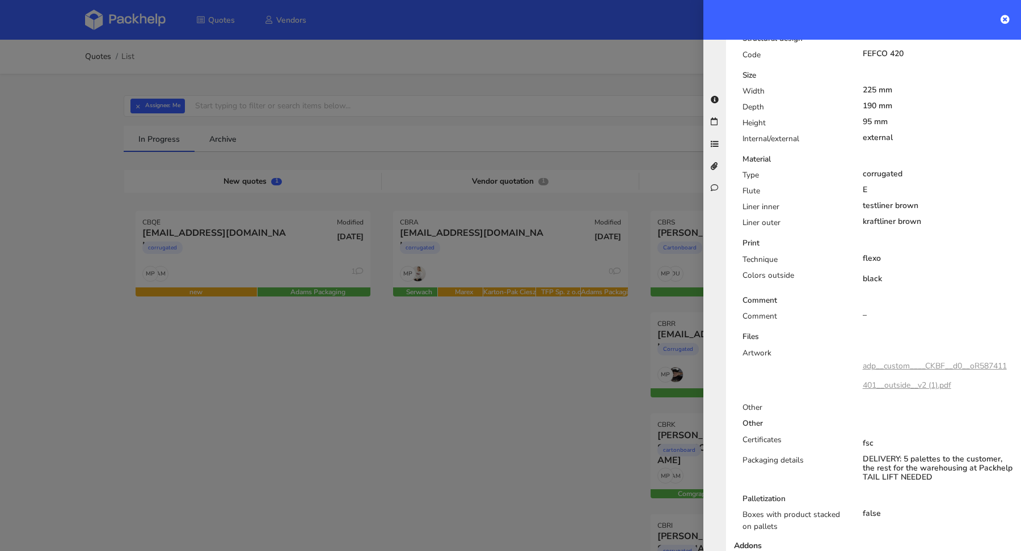
scroll to position [355, 0]
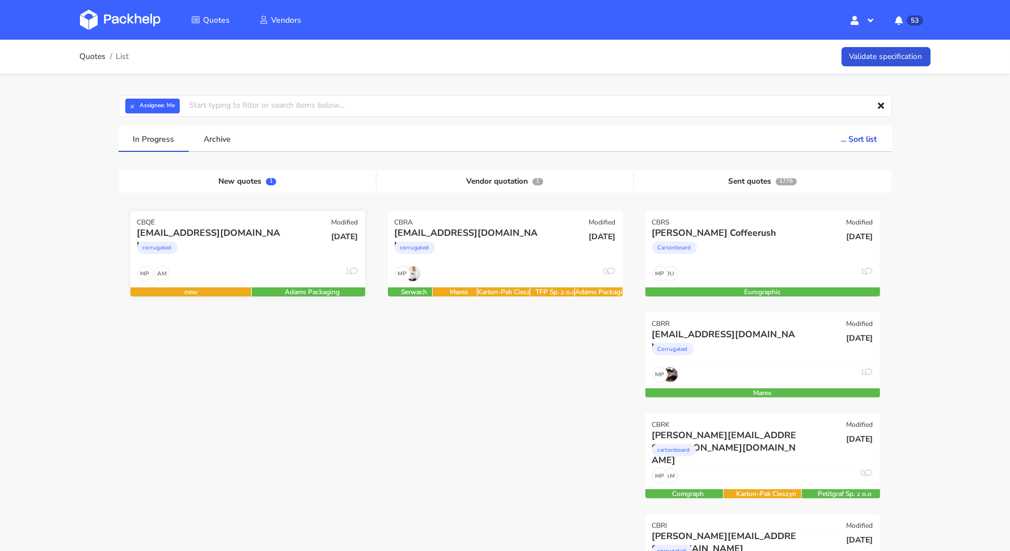
click at [253, 255] on div "corrugated" at bounding box center [212, 250] width 150 height 23
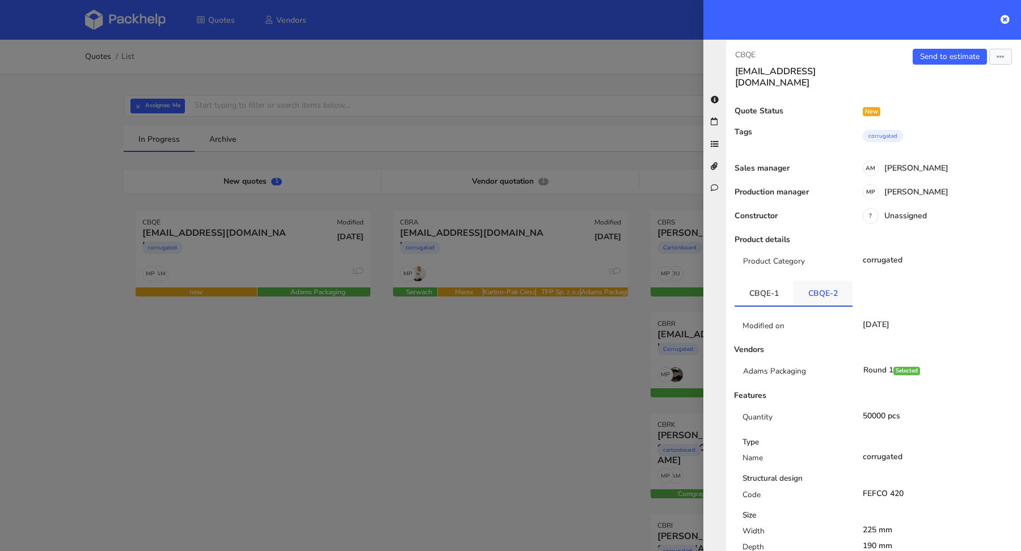
click at [819, 291] on link "CBQE-2" at bounding box center [822, 293] width 59 height 25
click at [931, 62] on link "Send to estimate" at bounding box center [949, 57] width 74 height 16
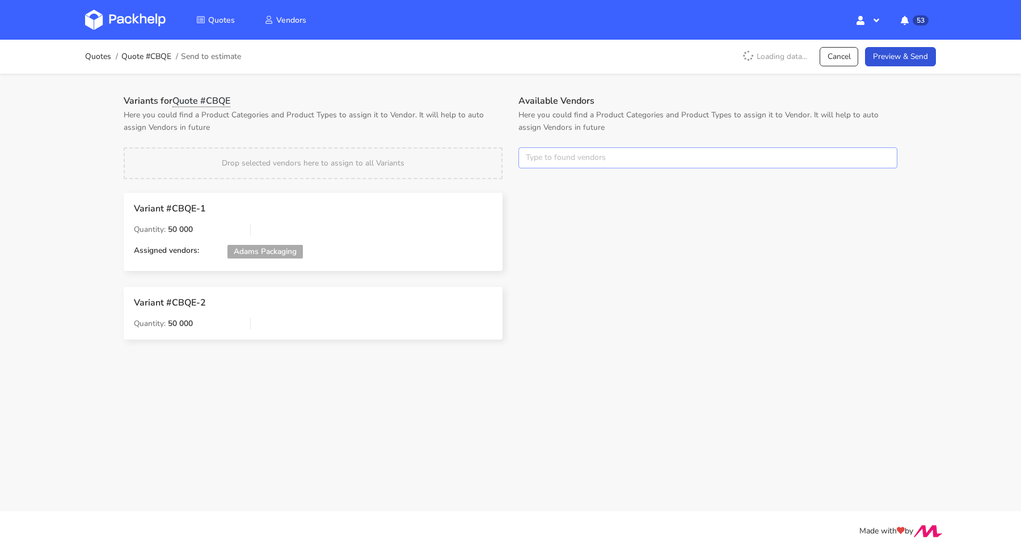
click at [630, 162] on input "text" at bounding box center [707, 158] width 379 height 22
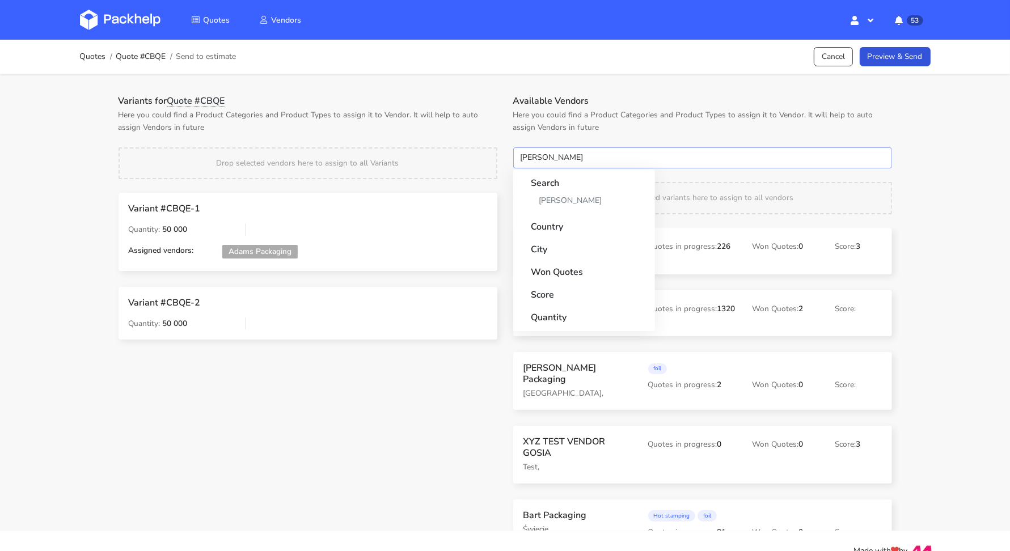
type input "adams"
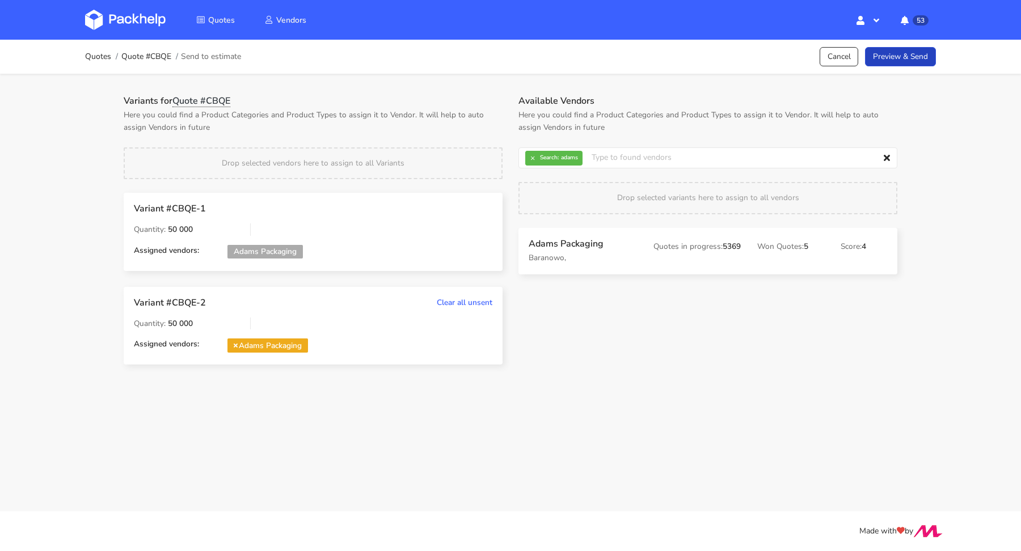
click at [887, 62] on link "Preview & Send" at bounding box center [900, 57] width 71 height 20
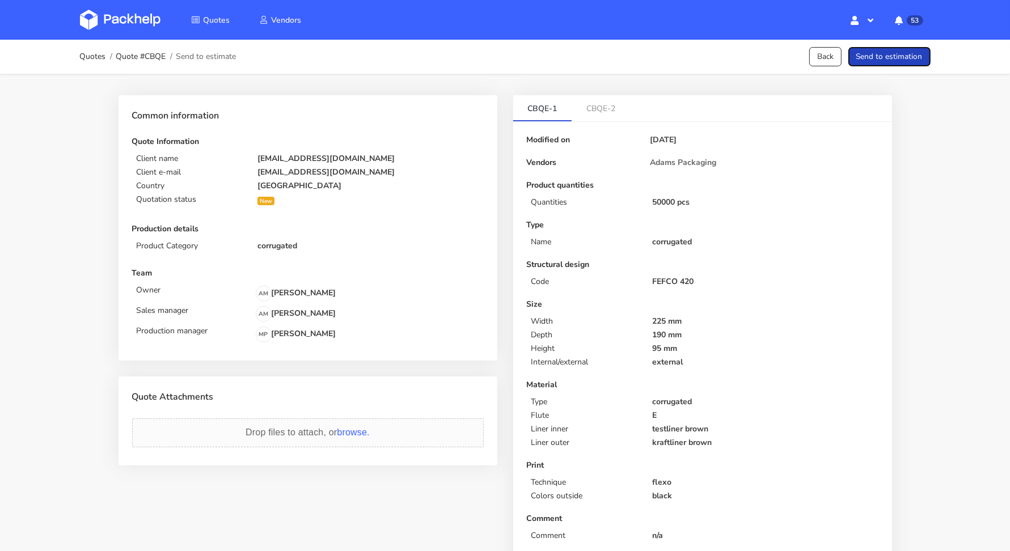
click at [887, 62] on button "Send to estimation" at bounding box center [889, 57] width 82 height 20
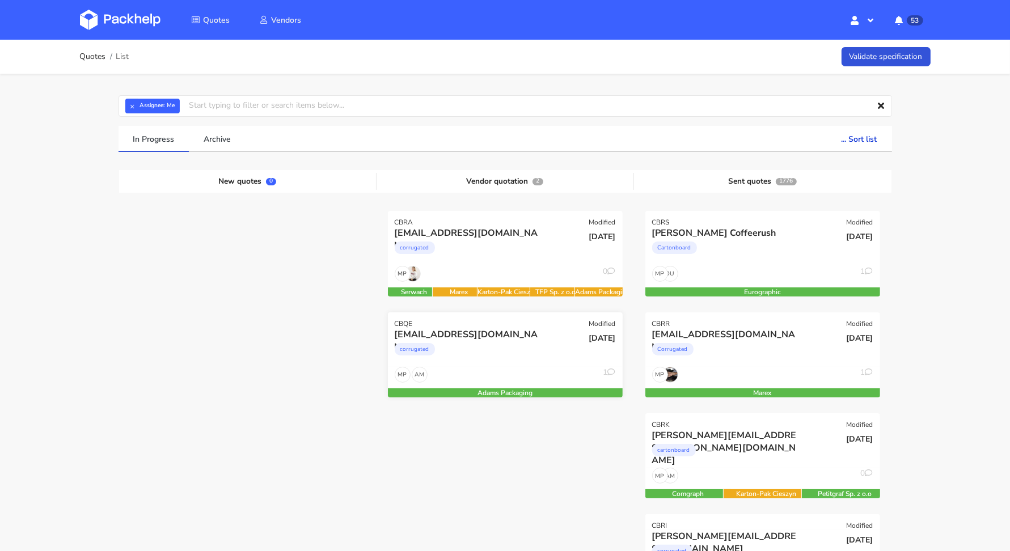
click at [535, 329] on div "[EMAIL_ADDRESS][DOMAIN_NAME]" at bounding box center [470, 334] width 150 height 12
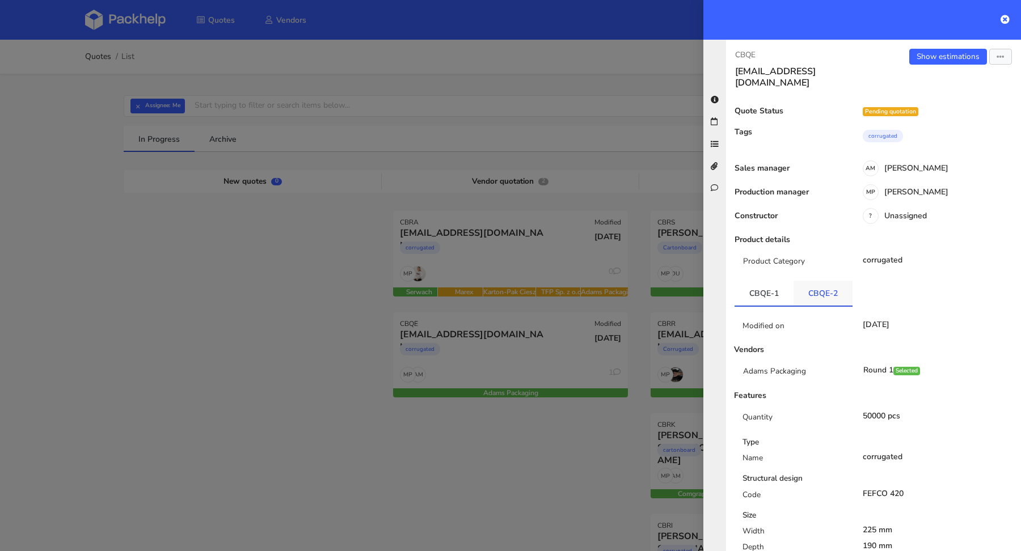
click at [819, 291] on link "CBQE-2" at bounding box center [822, 293] width 59 height 25
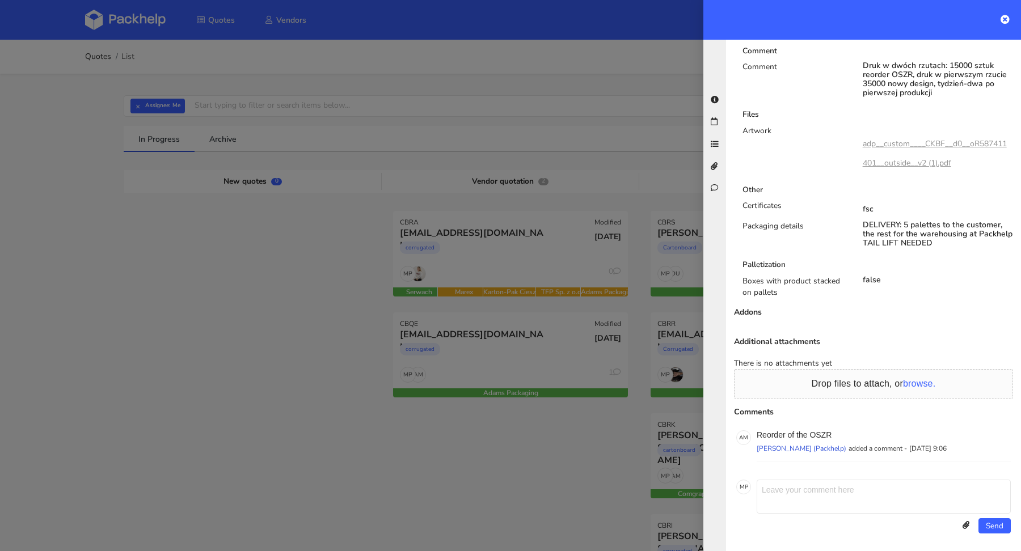
scroll to position [584, 0]
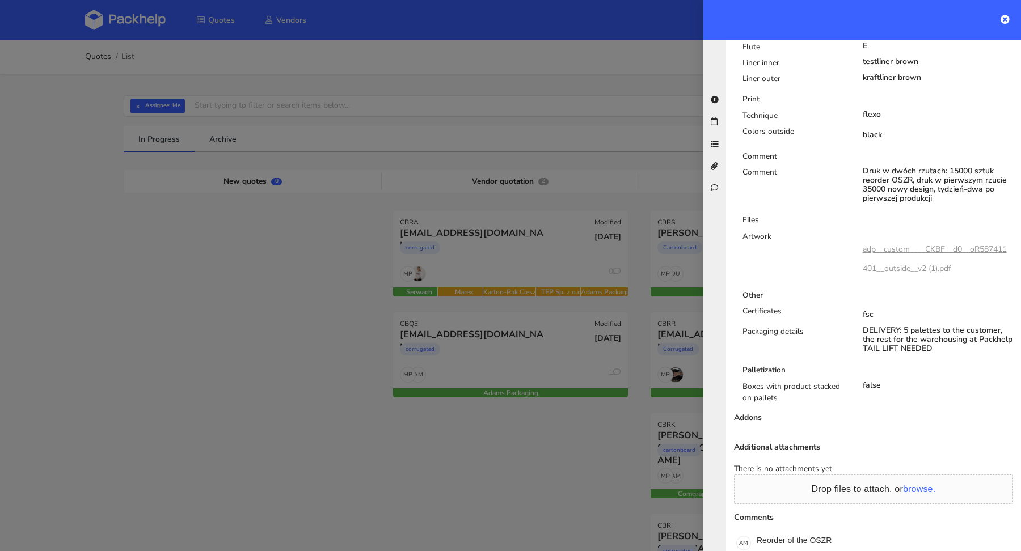
drag, startPoint x: 859, startPoint y: 168, endPoint x: 966, endPoint y: 200, distance: 111.9
click at [966, 200] on div "Druk w dwóch rzutach: 15000 sztuk reorder OSZR, druk w pierwszym rzucie 35000 n…" at bounding box center [938, 185] width 151 height 36
copy div "Druk w dwóch rzutach: 15000 sztuk reorder OSZR, druk w pierwszym rzucie 35000 n…"
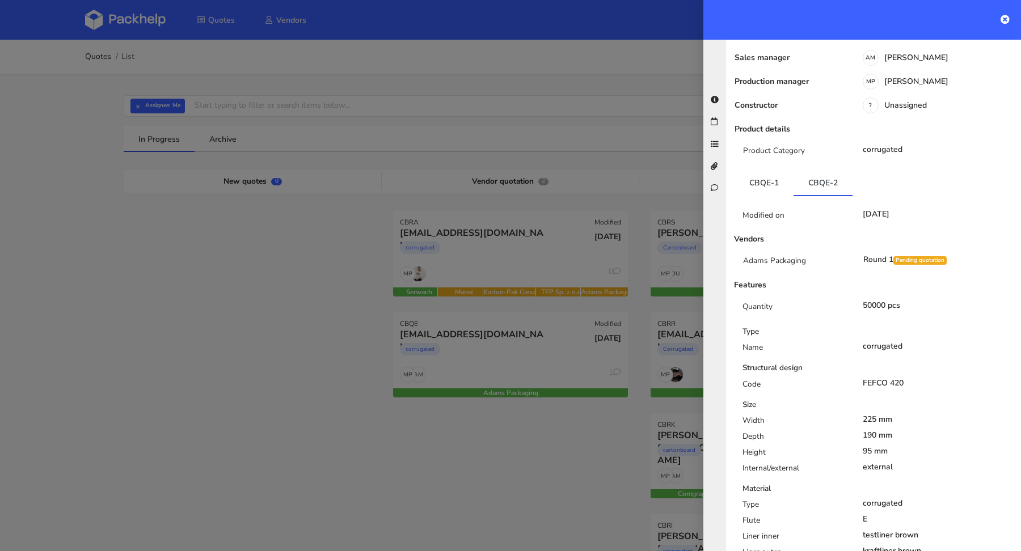
scroll to position [0, 0]
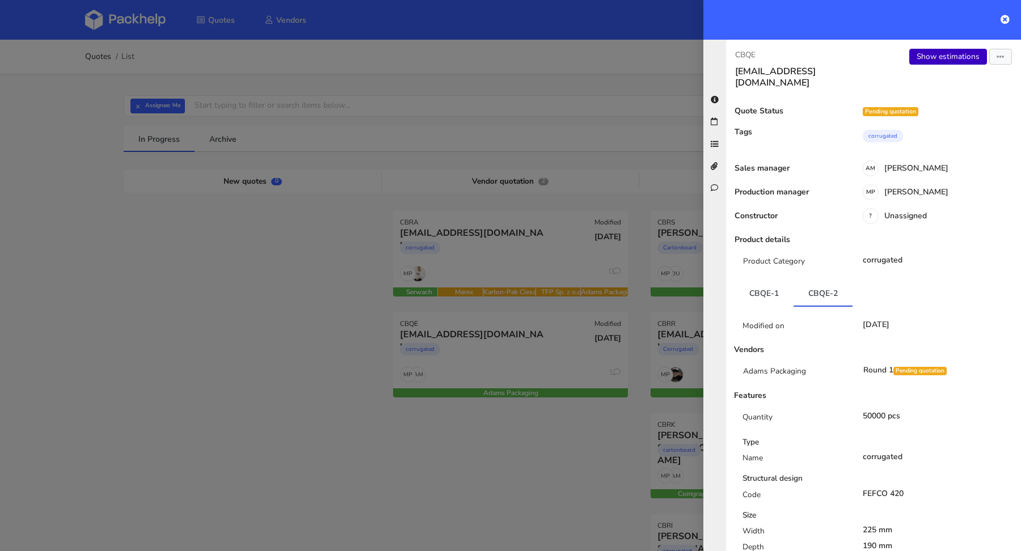
click at [938, 57] on link "Show estimations" at bounding box center [948, 57] width 78 height 16
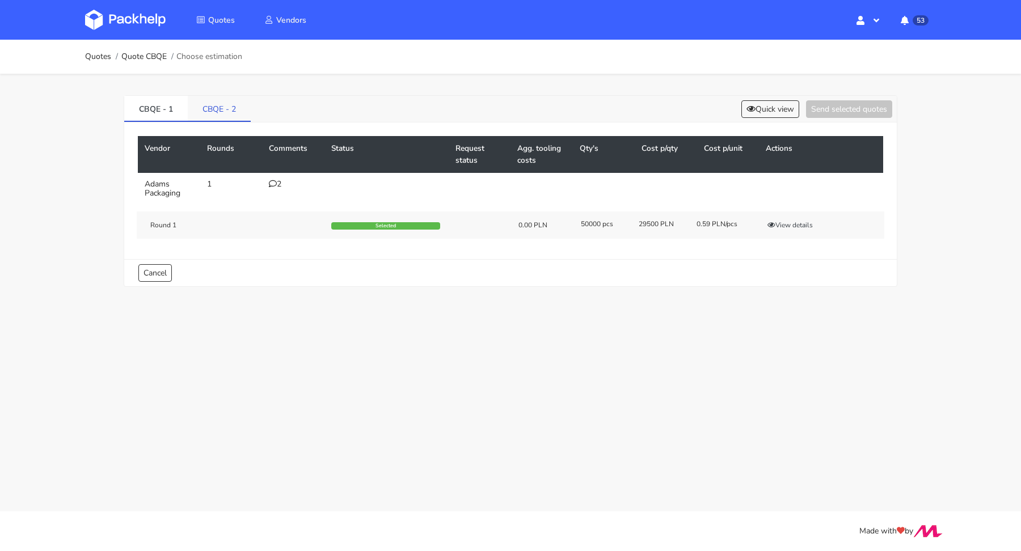
click at [232, 111] on link "CBQE - 2" at bounding box center [219, 108] width 63 height 25
click at [274, 183] on icon at bounding box center [273, 184] width 8 height 8
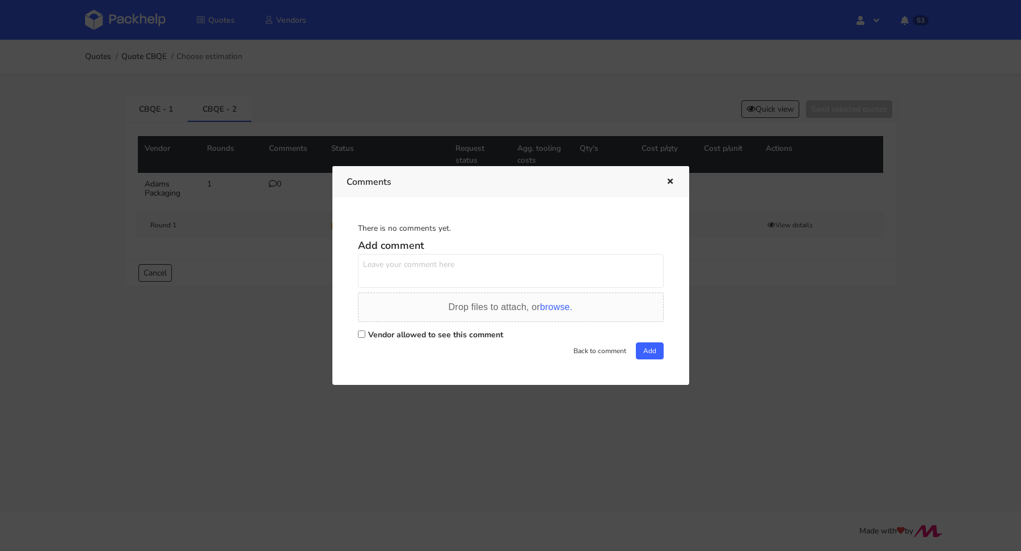
click at [371, 339] on label "Vendor allowed to see this comment" at bounding box center [435, 334] width 135 height 11
click at [365, 338] on input "Vendor allowed to see this comment" at bounding box center [361, 334] width 7 height 7
checkbox input "true"
click at [395, 276] on textarea at bounding box center [511, 271] width 306 height 34
paste textarea "Druk w dwóch rzutach: 15000 sztuk reorder OSZR, druk w pierwszym rzucie 35000 n…"
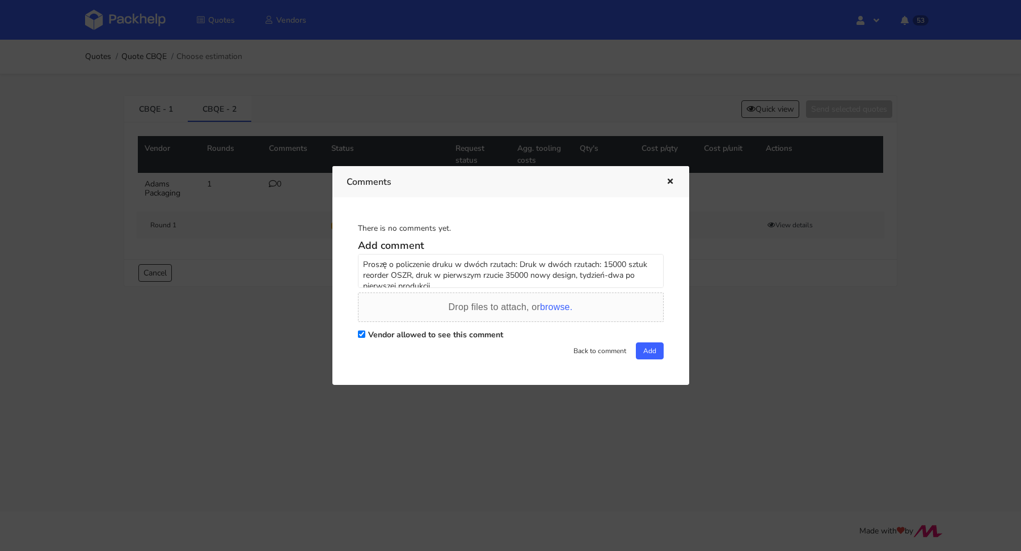
scroll to position [3, 0]
click at [602, 263] on textarea "Proszę o policzenie druku w dwóch rzutach: Druk w dwóch rzutach: 15000 sztuk re…" at bounding box center [511, 271] width 306 height 34
click at [421, 273] on textarea "Proszę o policzenie druku w dwóch rzutach: 15000 sztuk reorder OSZR, druk w pie…" at bounding box center [511, 271] width 306 height 34
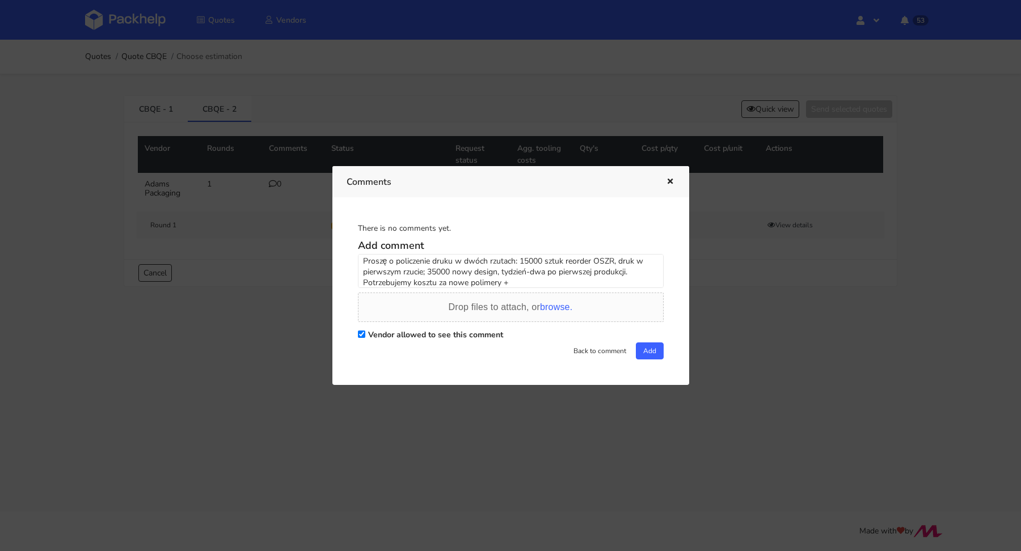
click at [525, 284] on textarea "Proszę o policzenie druku w dwóch rzutach: 15000 sztuk reorder OSZR, druk w pie…" at bounding box center [511, 271] width 306 height 34
paste textarea "podzielona produkcja"
click at [466, 283] on textarea "Proszę o policzenie druku w dwóch rzutach: 15000 sztuk reorder OSZR, druk w pie…" at bounding box center [511, 271] width 306 height 34
click at [499, 282] on textarea "Proszę o policzenie druku w dwóch rzutach: 15000 sztuk reorder OSZR, druk w pie…" at bounding box center [511, 271] width 306 height 34
type textarea "Proszę o policzenie druku w dwóch rzutach: 15000 sztuk reorder OSZR, druk w pie…"
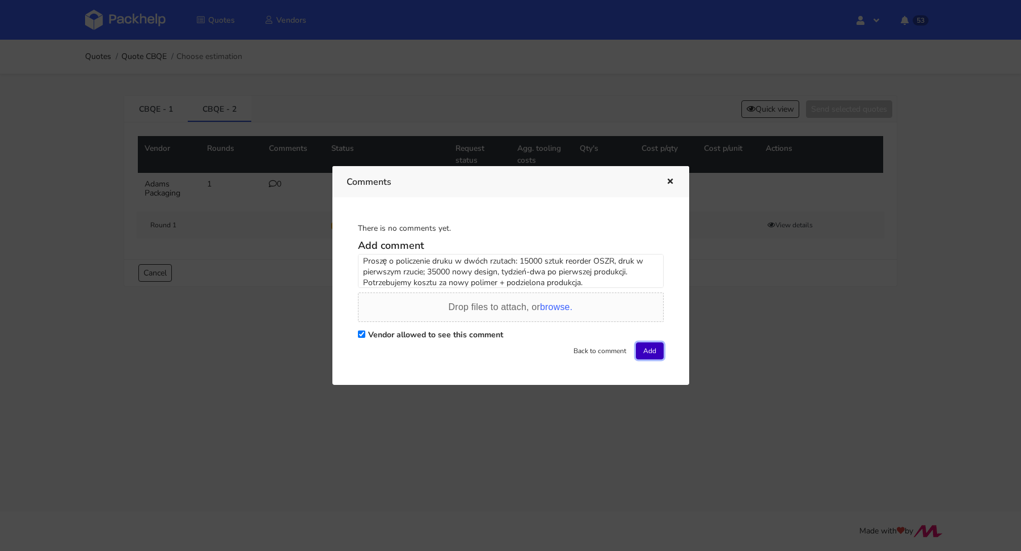
click at [656, 350] on button "Add" at bounding box center [650, 351] width 28 height 17
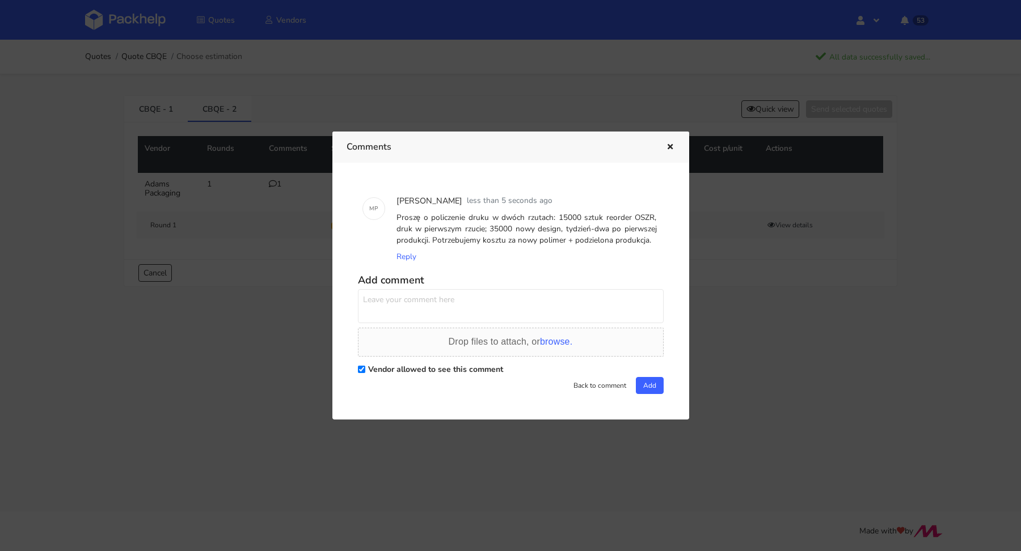
click at [667, 142] on button "button" at bounding box center [668, 147] width 12 height 15
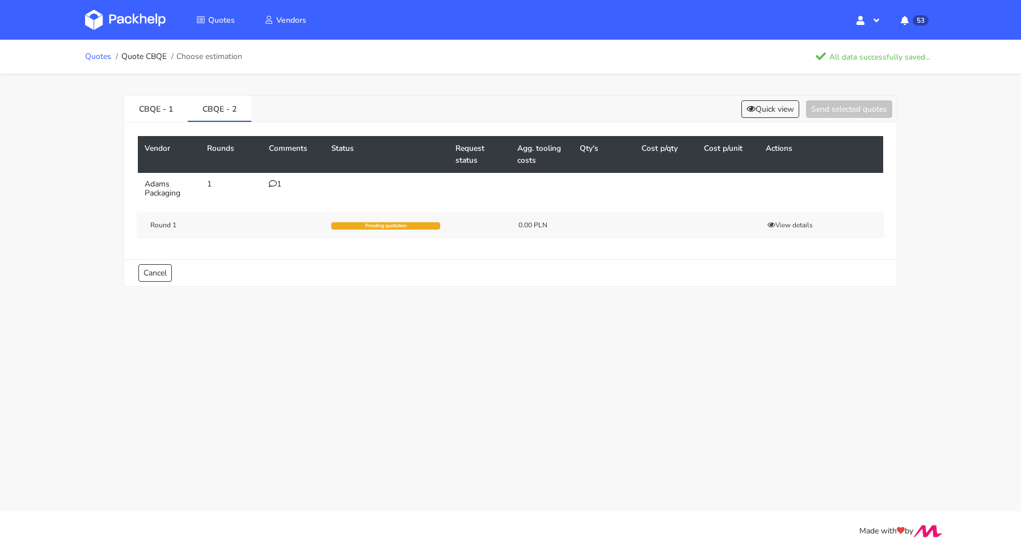
click at [106, 53] on link "Quotes" at bounding box center [98, 56] width 26 height 9
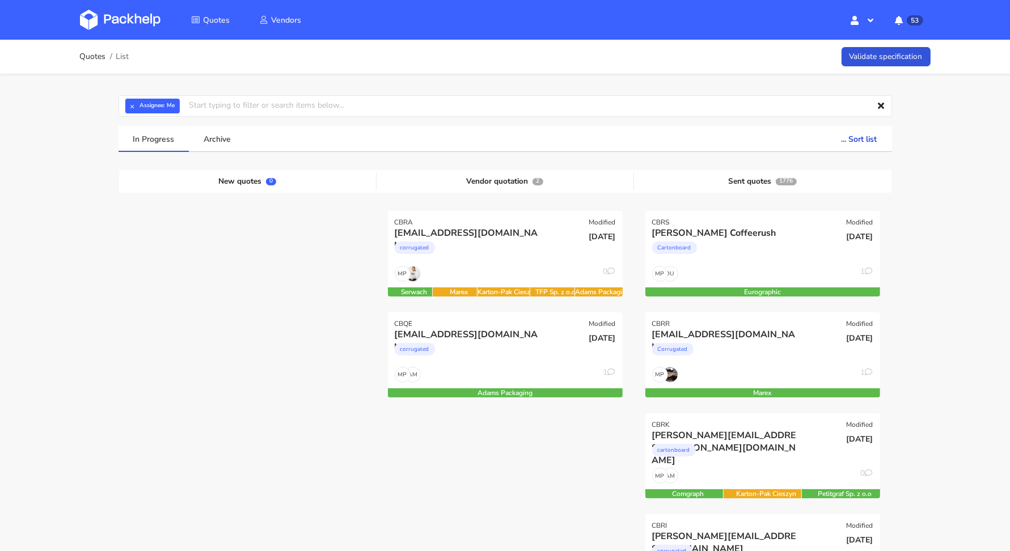
click at [131, 107] on button "×" at bounding box center [132, 106] width 15 height 15
click at [131, 107] on input "text" at bounding box center [505, 106] width 773 height 22
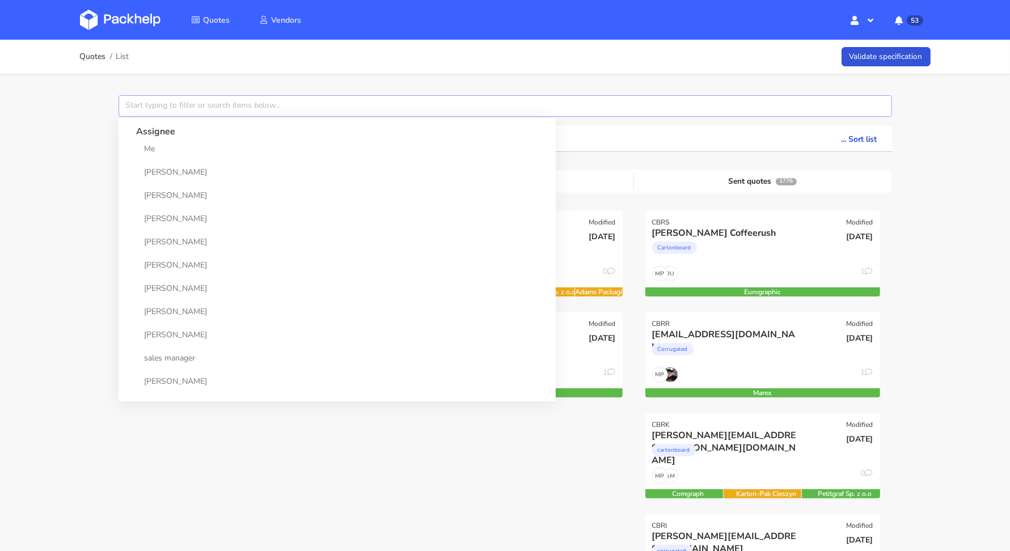
paste input "CBRK"
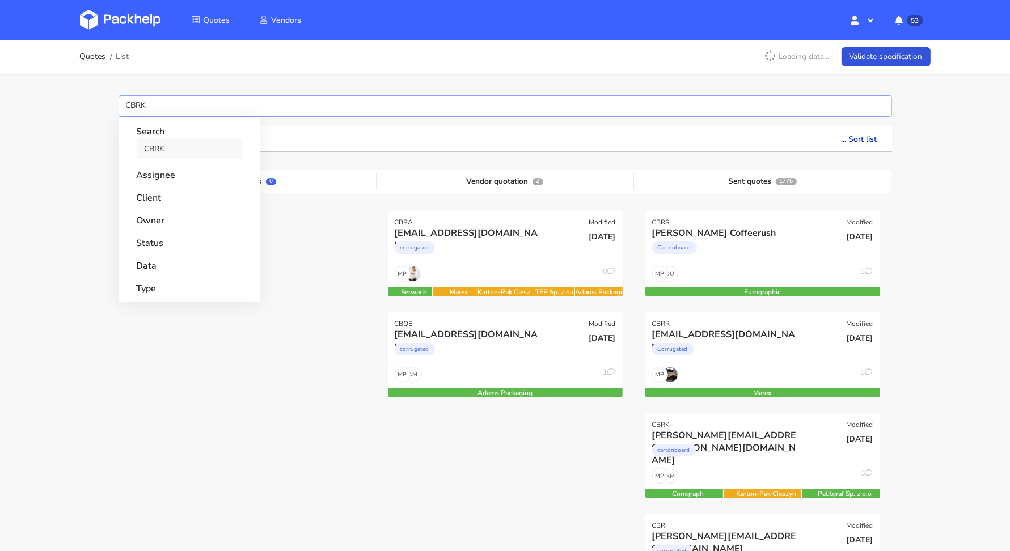
type input "CBRK"
click at [158, 151] on link "CBRK" at bounding box center [189, 148] width 105 height 21
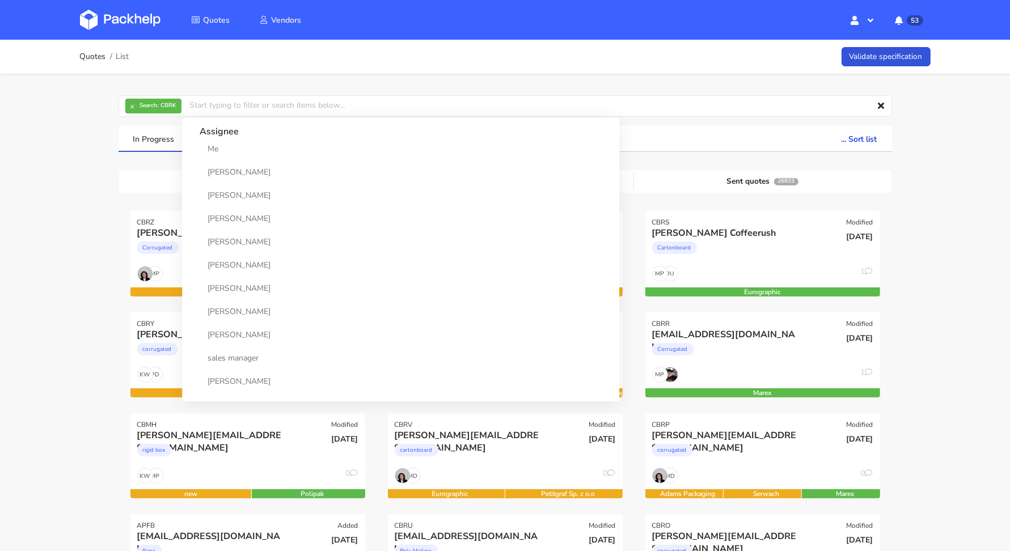
click at [426, 31] on div "Quotes Vendors Hello, Michał Profile Sign Out 53 Notifications CBQE New variant…" at bounding box center [505, 20] width 907 height 40
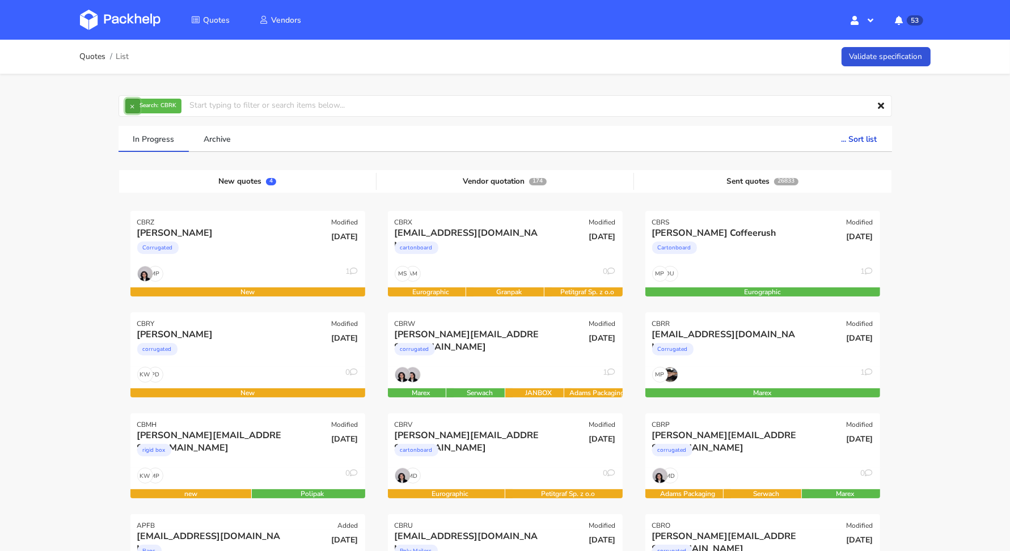
click at [134, 104] on button "×" at bounding box center [132, 106] width 15 height 15
click at [140, 104] on input "text" at bounding box center [505, 106] width 773 height 22
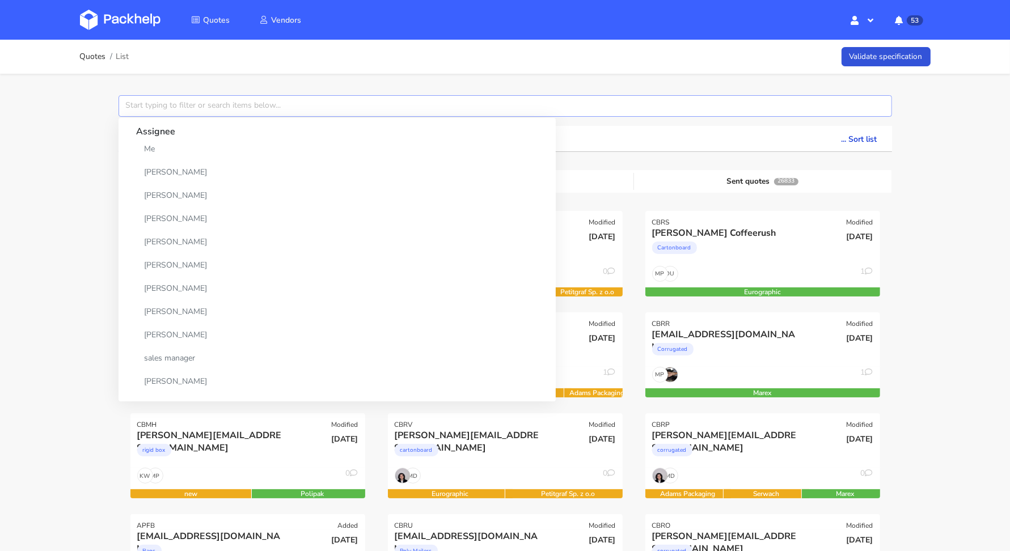
paste input "CBRK"
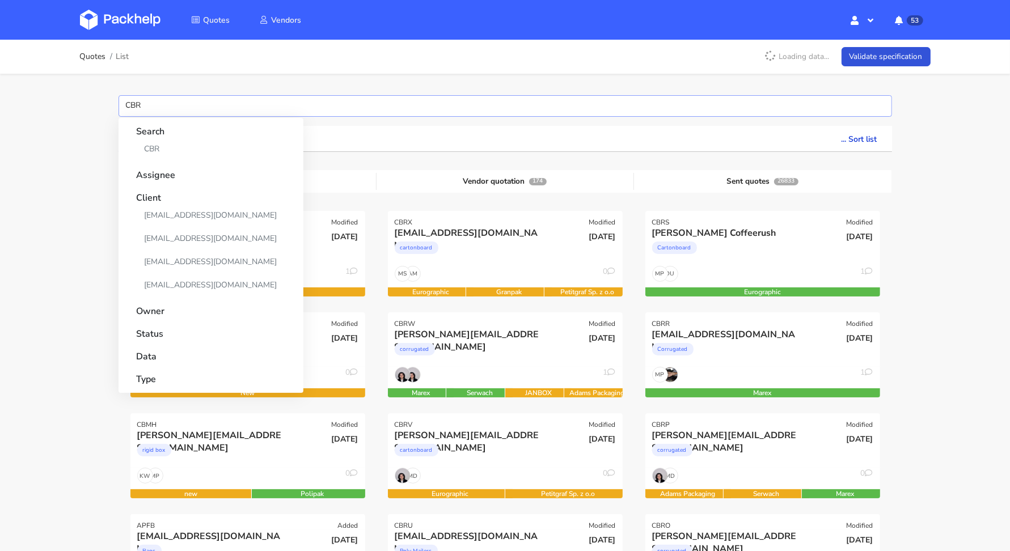
type input "CBRK"
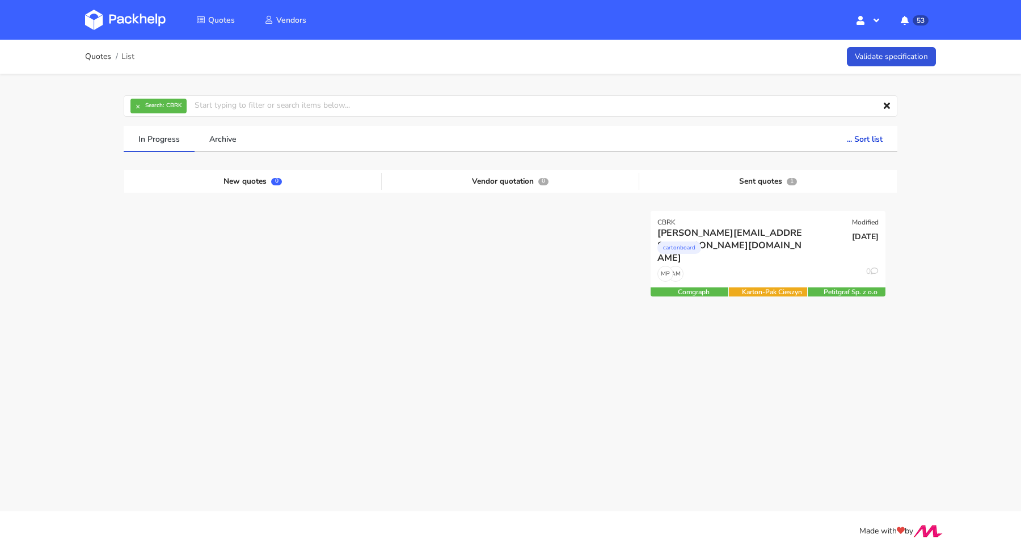
click at [41, 240] on div "Quotes List Validate specification × Search: CBRK Assignee Me Dylan Dewit Natal…" at bounding box center [510, 217] width 1021 height 355
click at [733, 236] on div "[PERSON_NAME][EMAIL_ADDRESS][PERSON_NAME][DOMAIN_NAME]" at bounding box center [732, 233] width 150 height 12
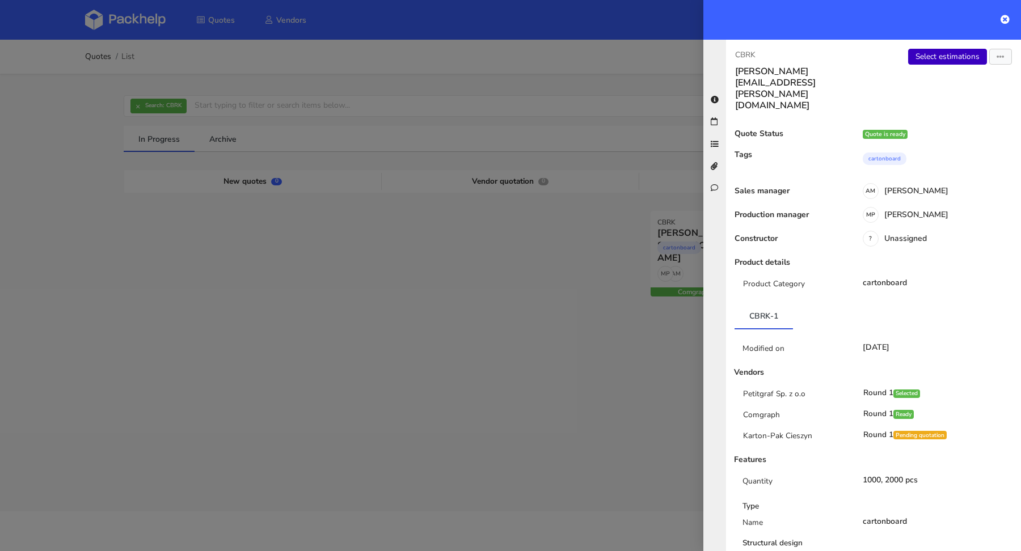
click at [928, 56] on link "Select estimations" at bounding box center [947, 57] width 79 height 16
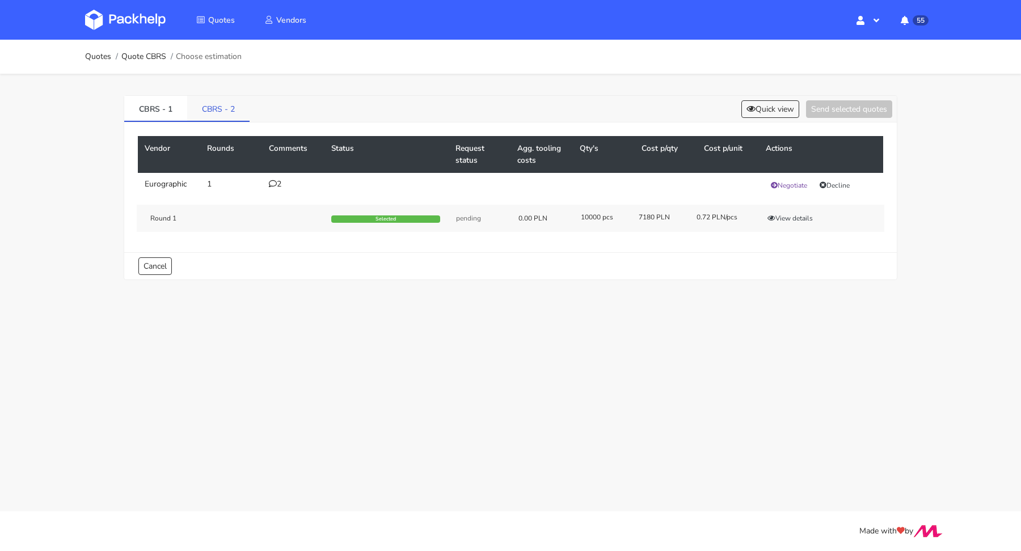
click at [219, 109] on link "CBRS - 2" at bounding box center [218, 108] width 62 height 25
click at [155, 107] on link "CBRS - 1" at bounding box center [155, 108] width 63 height 25
click at [748, 109] on icon at bounding box center [750, 109] width 9 height 8
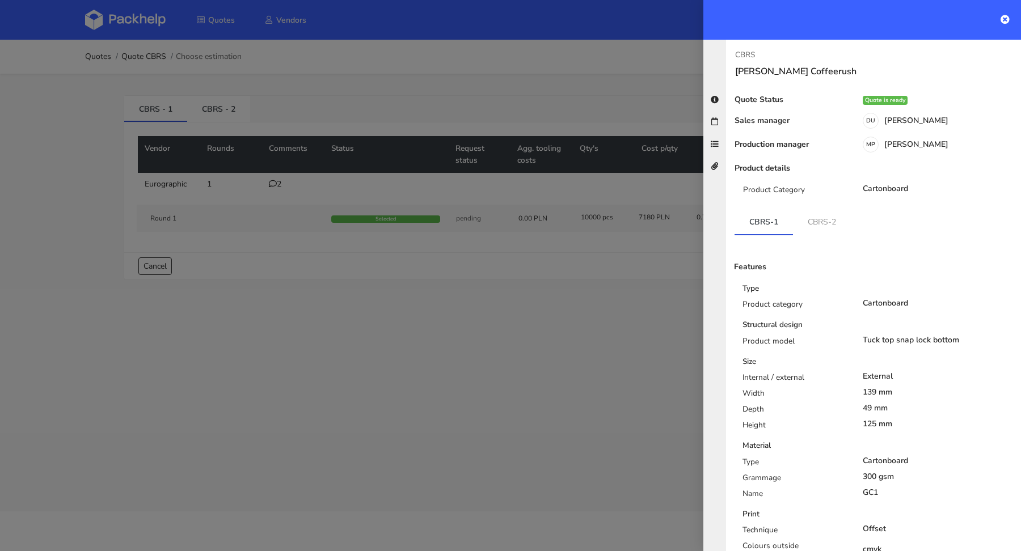
click at [505, 95] on div at bounding box center [510, 275] width 1021 height 551
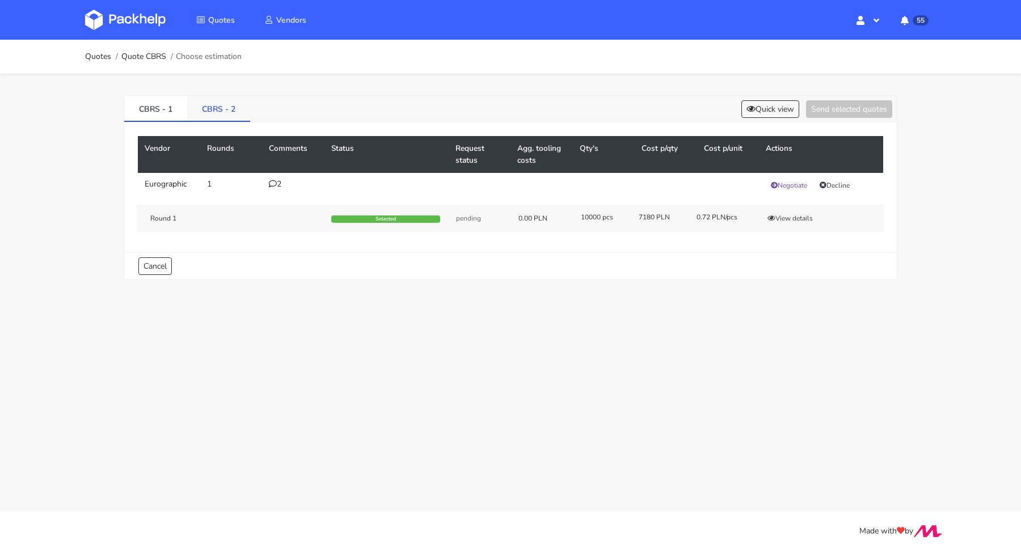
click at [206, 100] on link "CBRS - 2" at bounding box center [218, 108] width 63 height 25
click at [160, 106] on link "CBRS - 1" at bounding box center [155, 108] width 63 height 25
click at [282, 183] on div "2" at bounding box center [293, 184] width 49 height 9
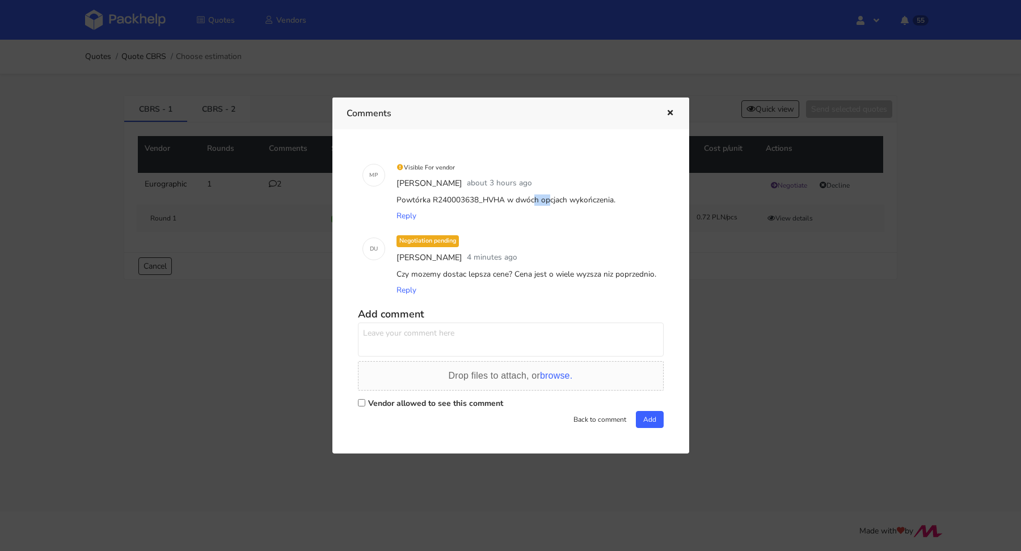
drag, startPoint x: 479, startPoint y: 198, endPoint x: 497, endPoint y: 198, distance: 18.7
click at [497, 198] on div "Powtórka R240003638_HVHA w dwóch opcjach wykończenia." at bounding box center [526, 200] width 265 height 16
copy div "HVHA"
click at [671, 112] on icon "button" at bounding box center [670, 113] width 10 height 8
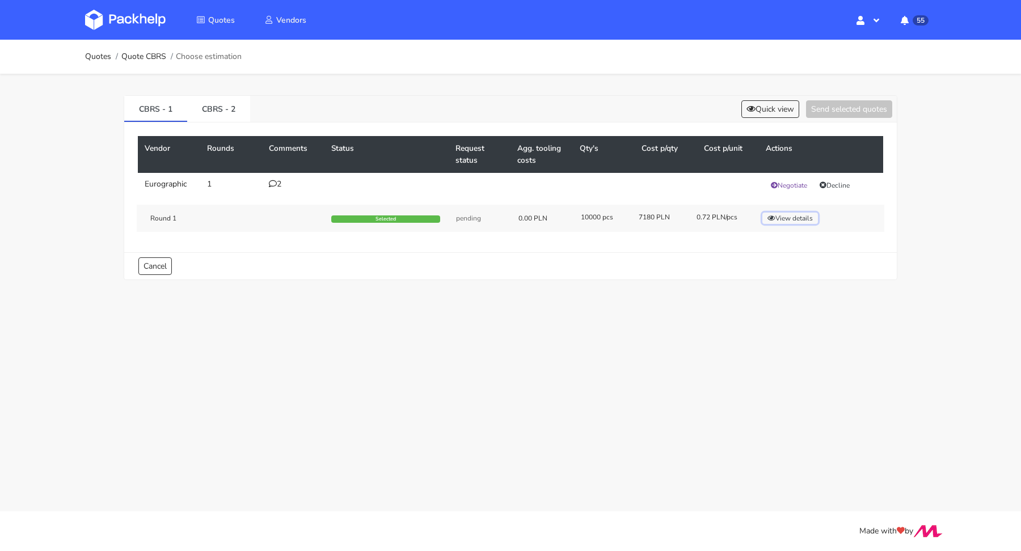
click at [771, 217] on icon "button" at bounding box center [771, 218] width 8 height 7
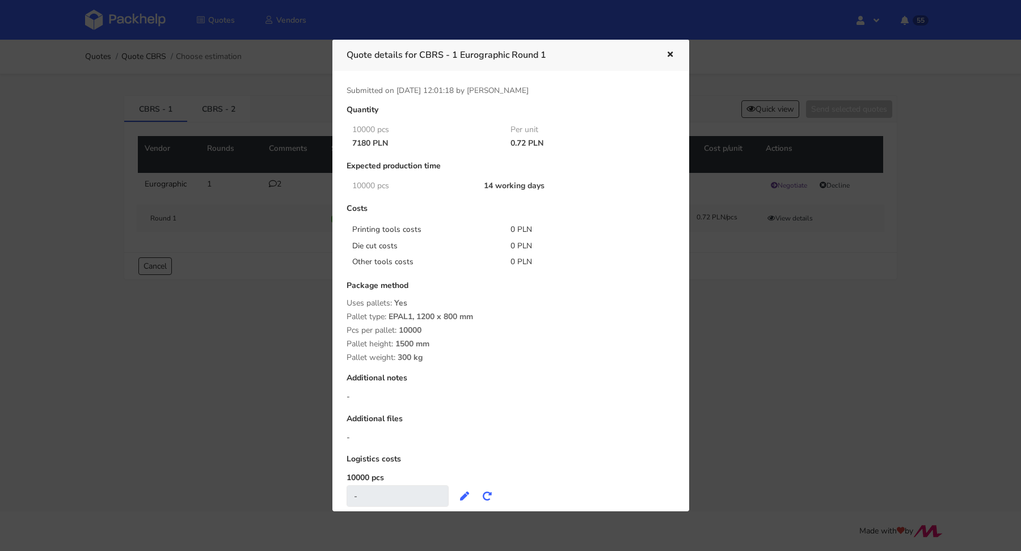
click at [749, 322] on div at bounding box center [510, 275] width 1021 height 551
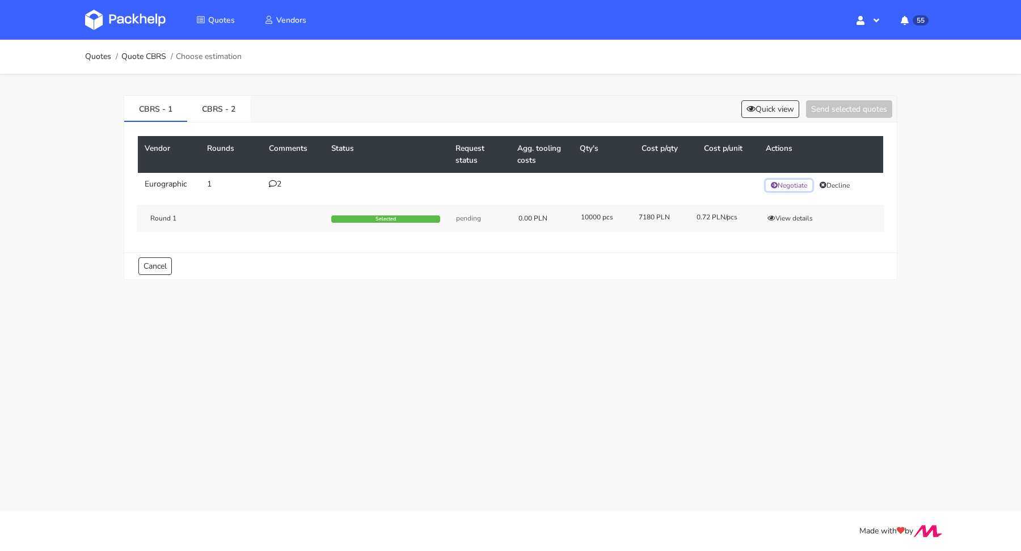
click at [791, 186] on button "Negotiate" at bounding box center [789, 185] width 46 height 11
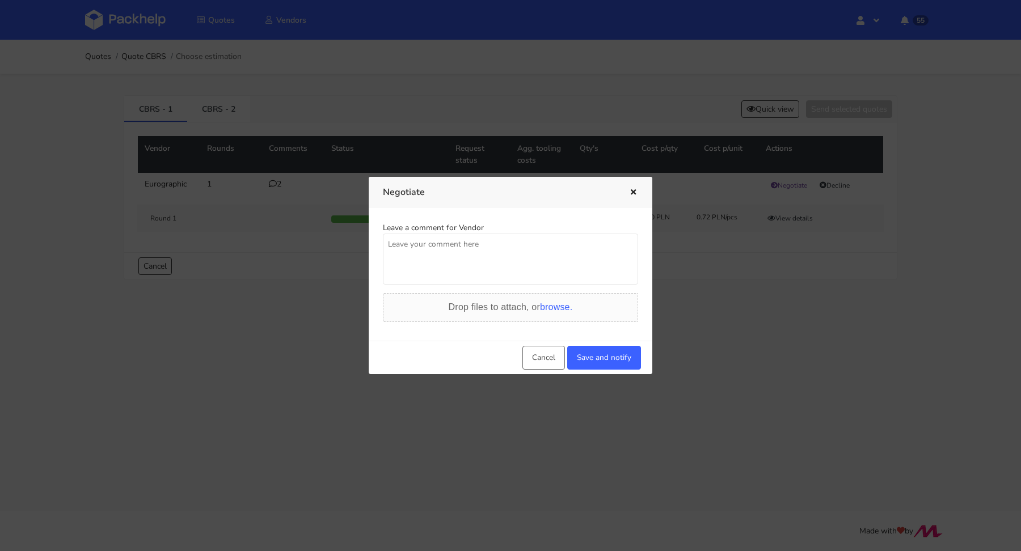
click at [486, 252] on textarea at bounding box center [510, 259] width 255 height 51
type textarea "Pani Olgo potrzebujemy niższej ceny"
click at [599, 359] on button "Save and notify" at bounding box center [604, 358] width 74 height 24
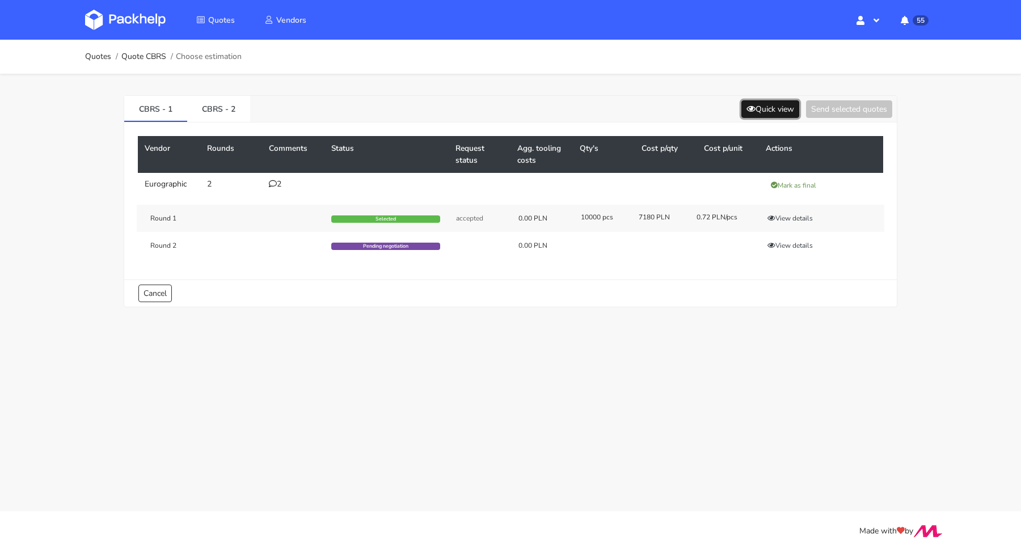
click at [741, 103] on button "Quick view" at bounding box center [770, 109] width 58 height 18
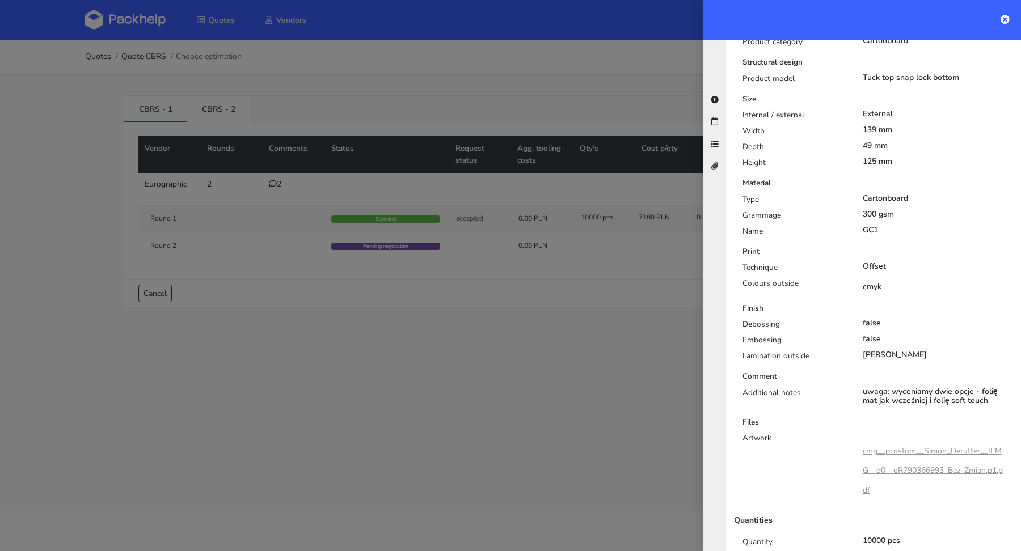
scroll to position [291, 0]
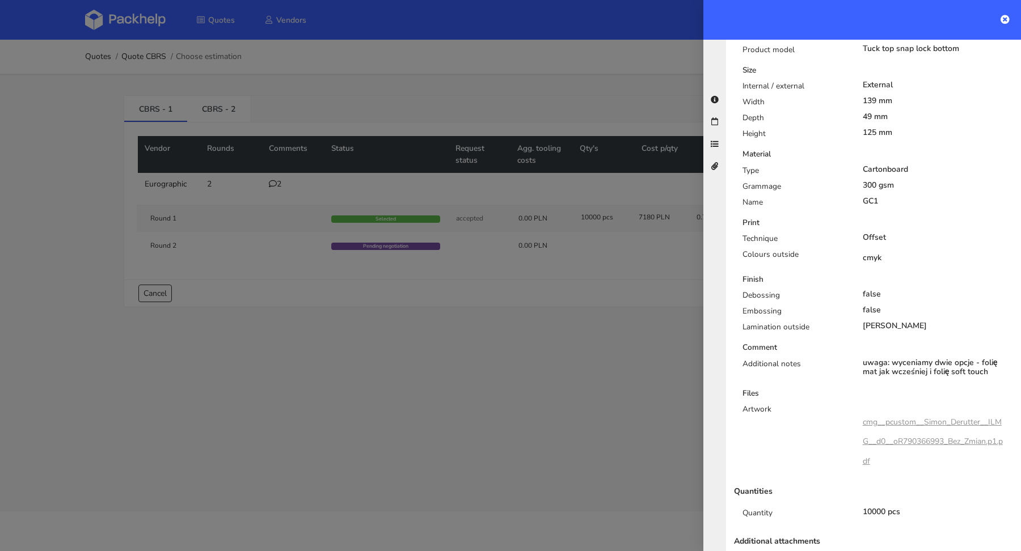
click at [307, 299] on div at bounding box center [510, 275] width 1021 height 551
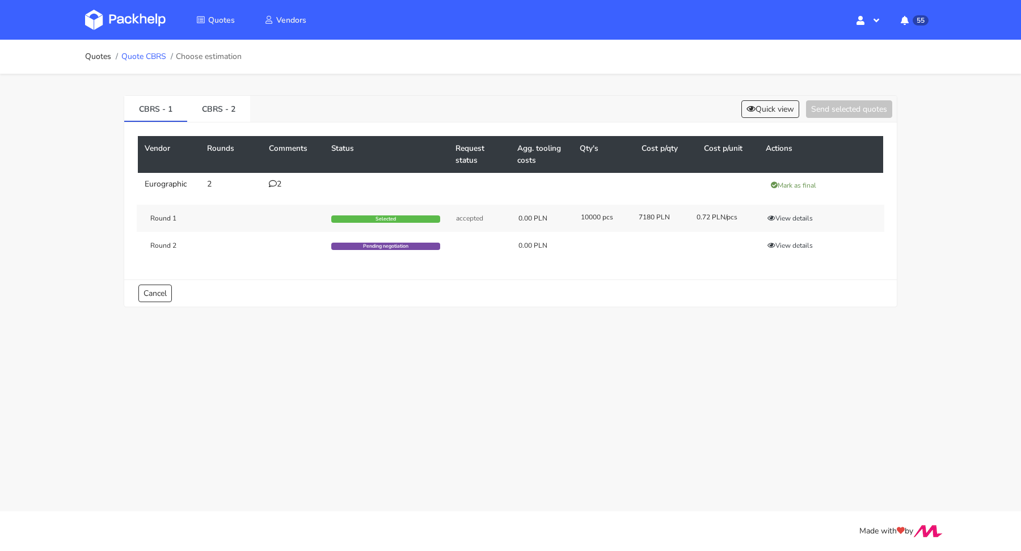
click at [146, 58] on link "Quote CBRS" at bounding box center [143, 56] width 45 height 9
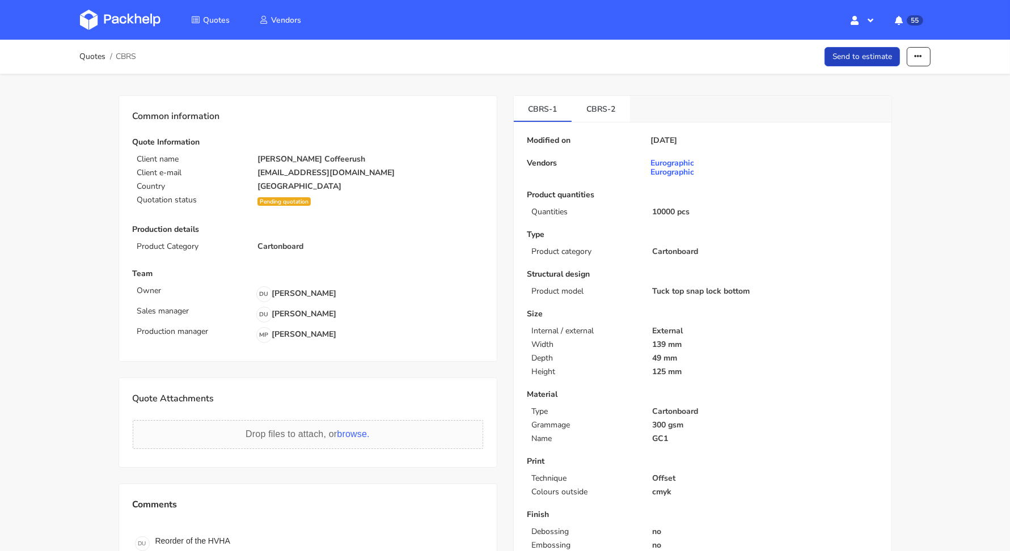
click at [876, 63] on link "Send to estimate" at bounding box center [862, 57] width 75 height 20
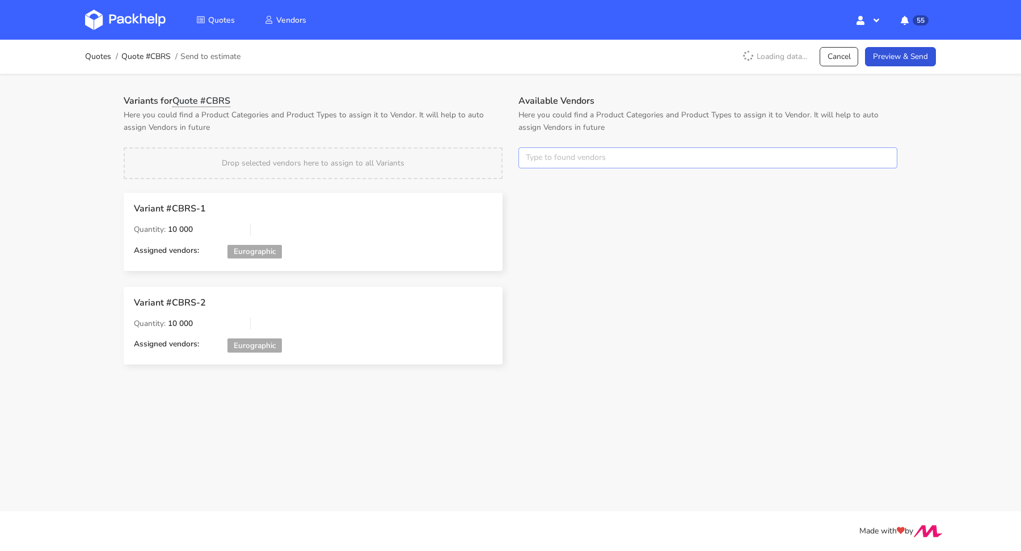
click at [553, 153] on input "text" at bounding box center [707, 158] width 379 height 22
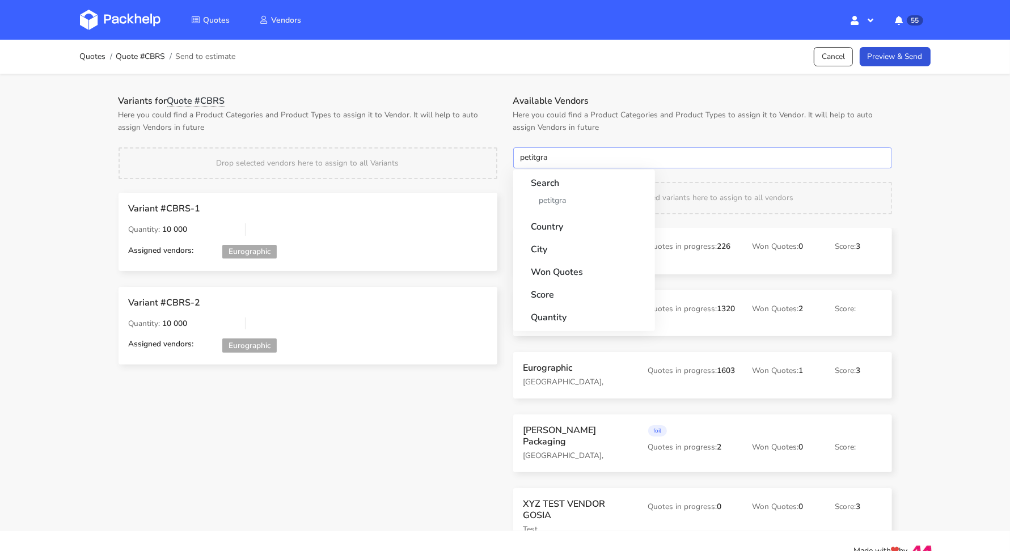
type input "petitgraf"
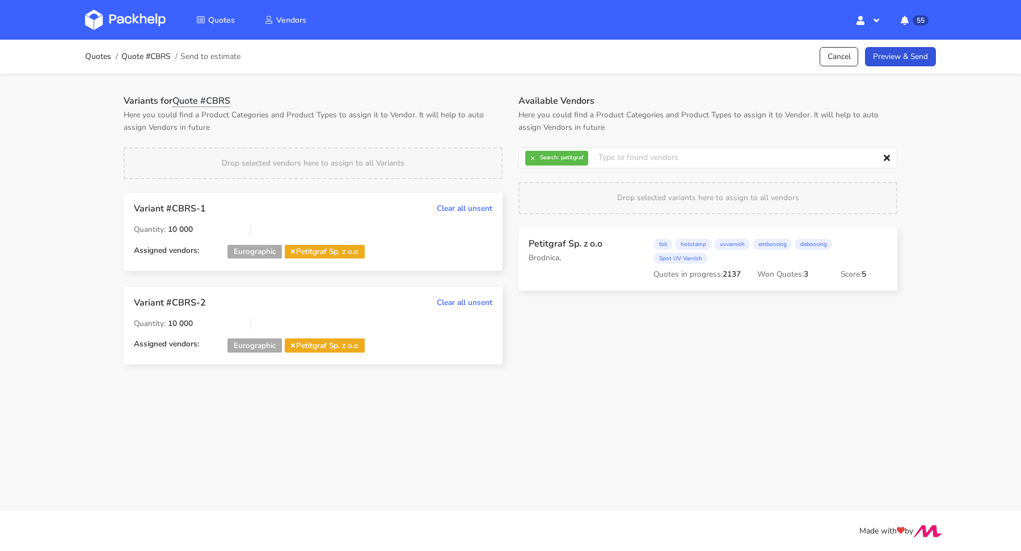
click at [540, 153] on span "× Search: petitgraf" at bounding box center [554, 158] width 58 height 15
click at [530, 155] on button "×" at bounding box center [532, 158] width 15 height 15
click at [542, 156] on input "text" at bounding box center [707, 158] width 379 height 22
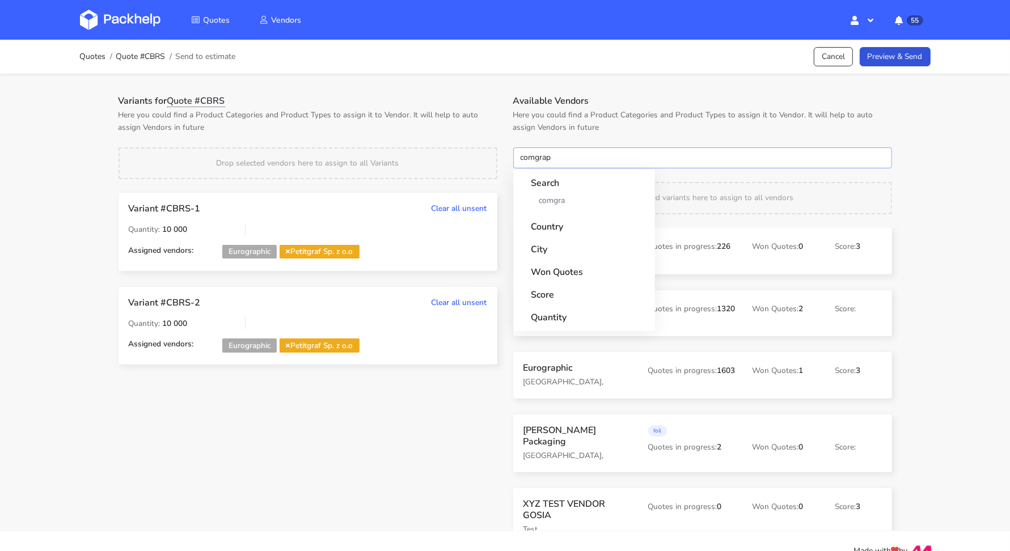
type input "comgraph"
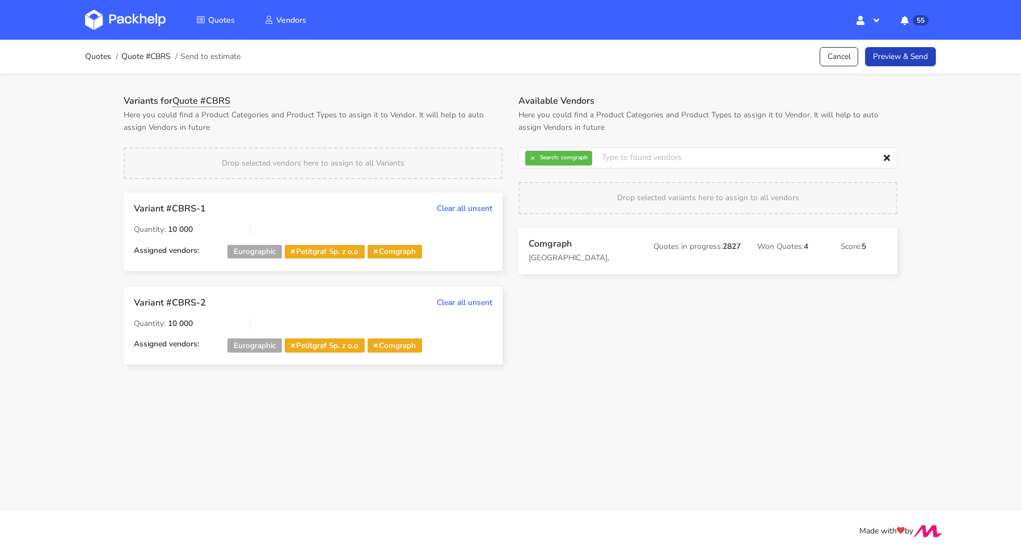
click at [901, 62] on link "Preview & Send" at bounding box center [900, 57] width 71 height 20
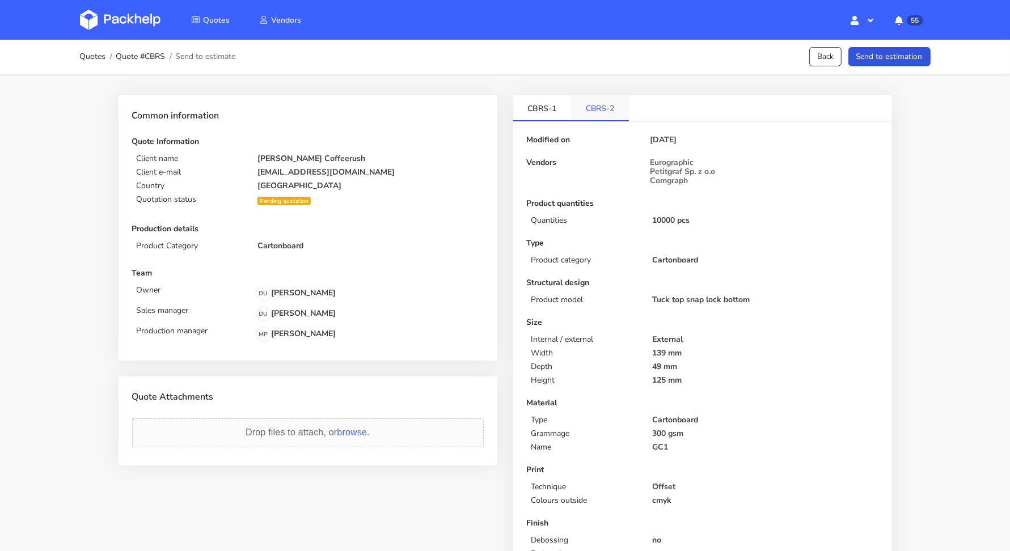
click at [599, 115] on link "CBRS-2" at bounding box center [600, 107] width 58 height 25
click at [546, 109] on link "CBRS-1" at bounding box center [542, 107] width 58 height 25
click at [884, 58] on button "Send to estimation" at bounding box center [889, 57] width 82 height 20
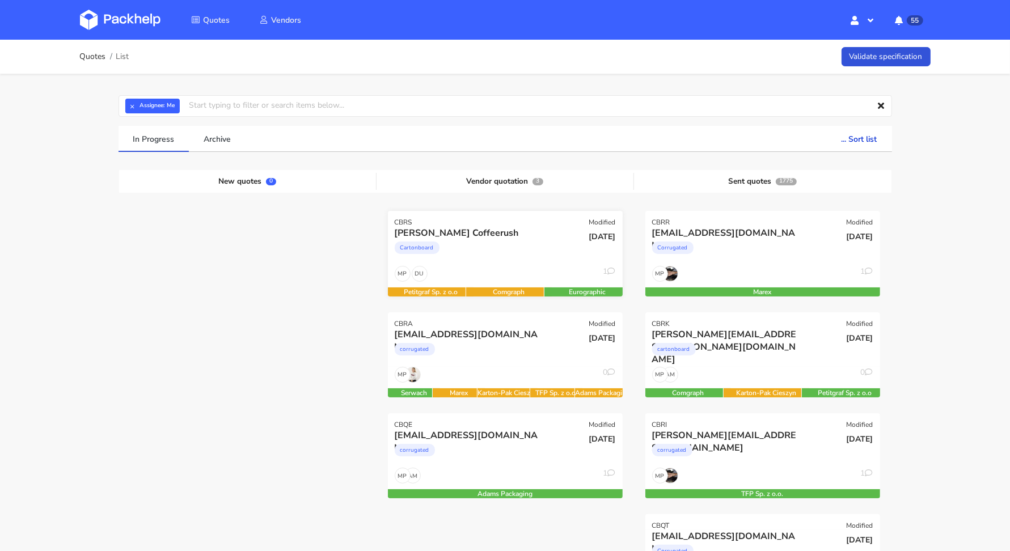
click at [538, 261] on div "Simon Derutter Coffeerush Cartonboard" at bounding box center [466, 246] width 158 height 39
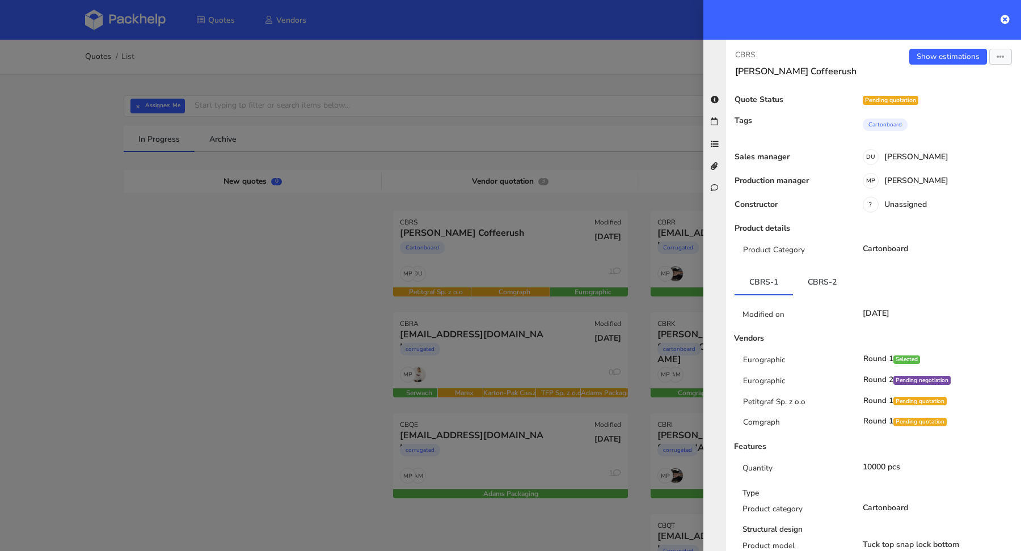
click at [1006, 59] on div "Show estimations Send to estimate View quote Edit quote Missing data Reject quo…" at bounding box center [946, 63] width 147 height 28
click at [997, 57] on button "button" at bounding box center [1000, 57] width 23 height 16
click at [959, 80] on link "Send to estimate" at bounding box center [963, 79] width 100 height 19
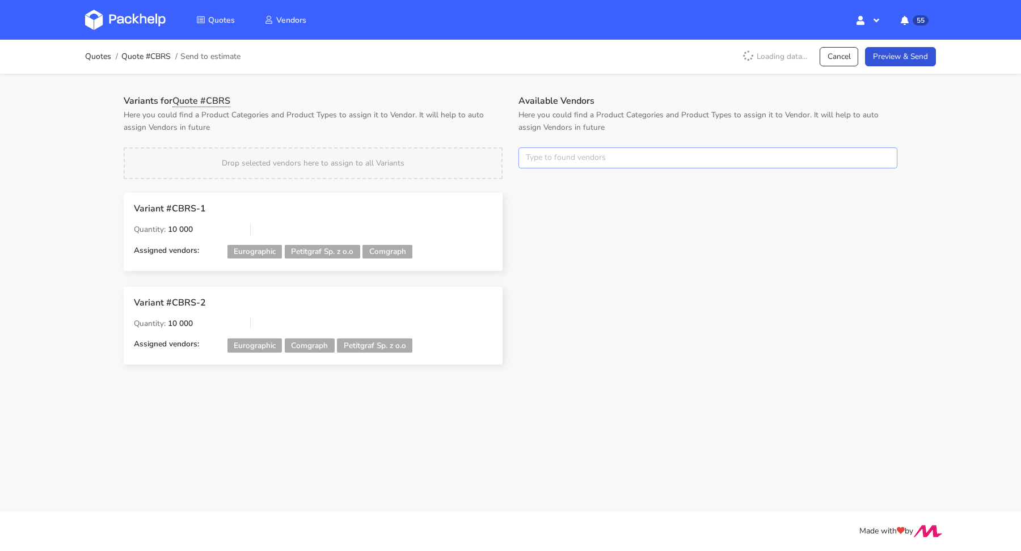
click at [553, 157] on input "text" at bounding box center [707, 158] width 379 height 22
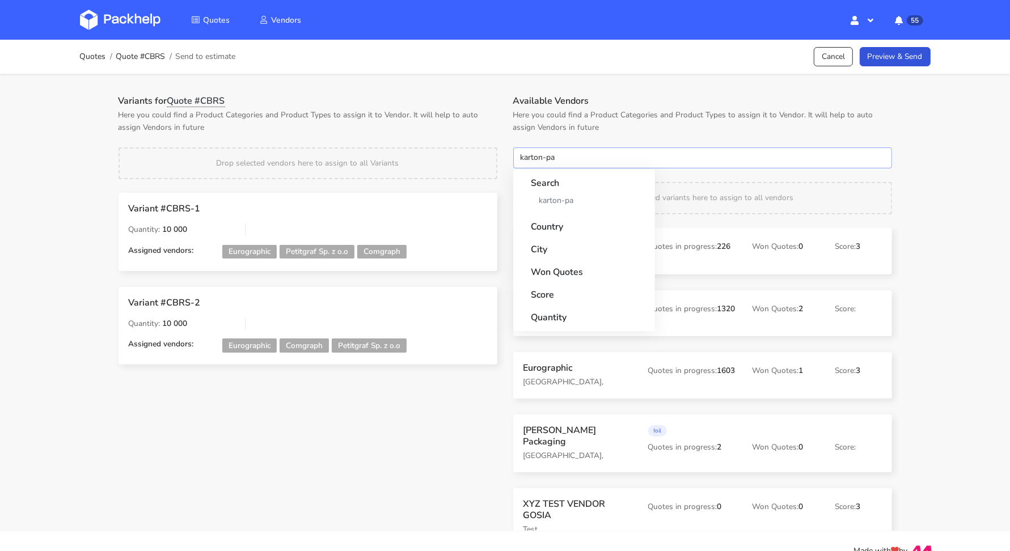
type input "karton-pak"
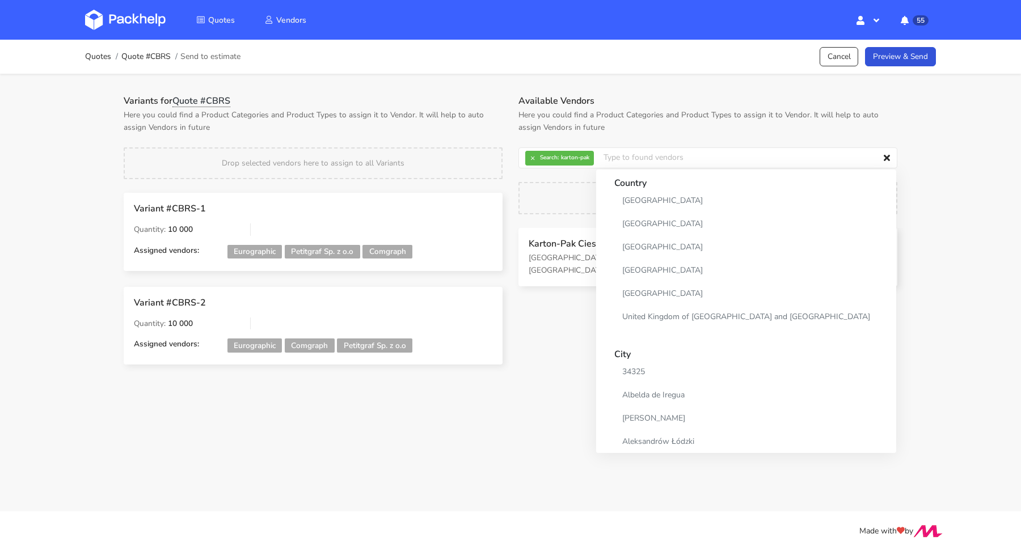
click at [546, 312] on div "Available Vendors Here you could find a Product Categories and Product Types to…" at bounding box center [707, 237] width 395 height 285
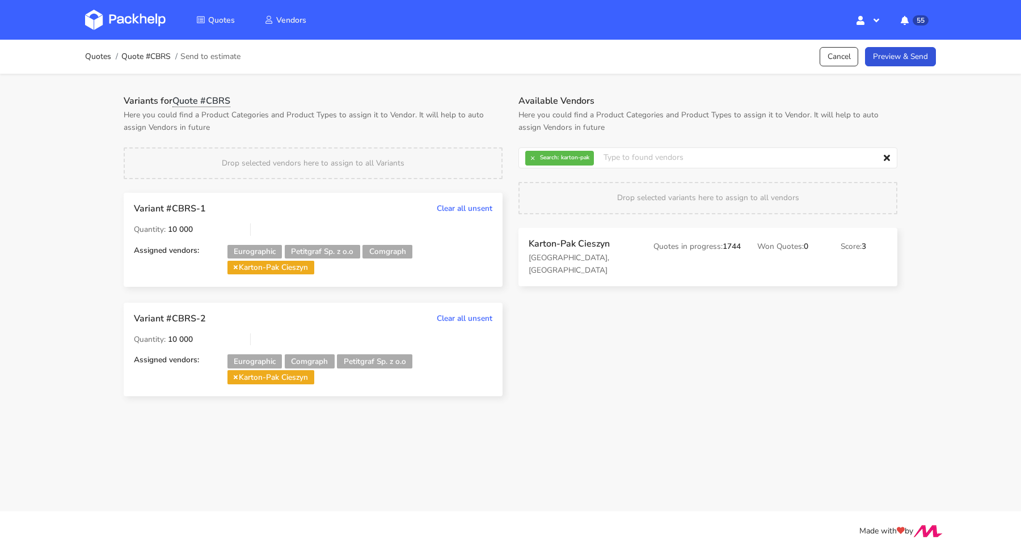
click at [911, 66] on div "Quotes Quote #CBRS Send to estimate Cancel Preview & Send" at bounding box center [510, 56] width 851 height 23
click at [908, 62] on link "Preview & Send" at bounding box center [900, 57] width 71 height 20
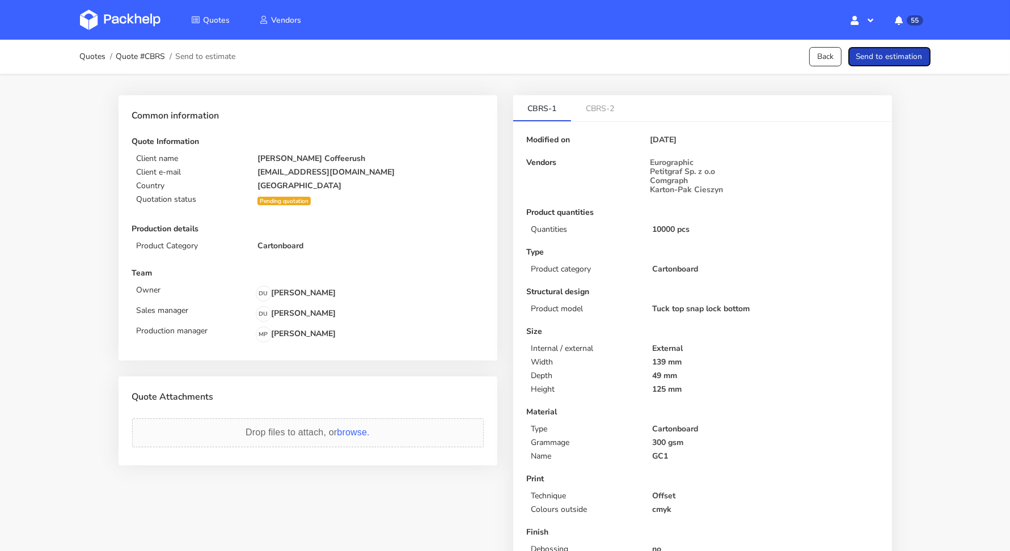
click at [908, 62] on button "Send to estimation" at bounding box center [889, 57] width 82 height 20
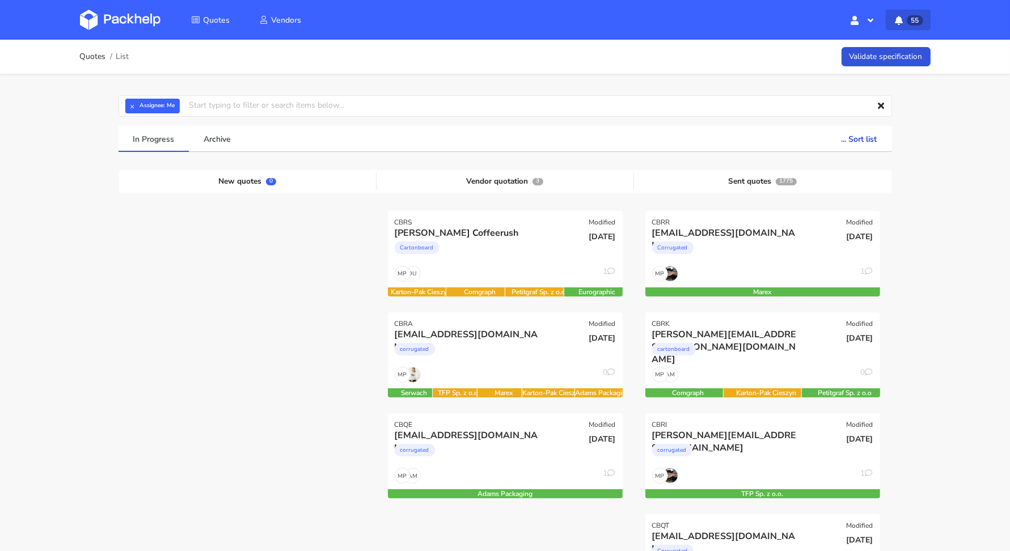
click at [902, 22] on icon "button" at bounding box center [898, 20] width 11 height 9
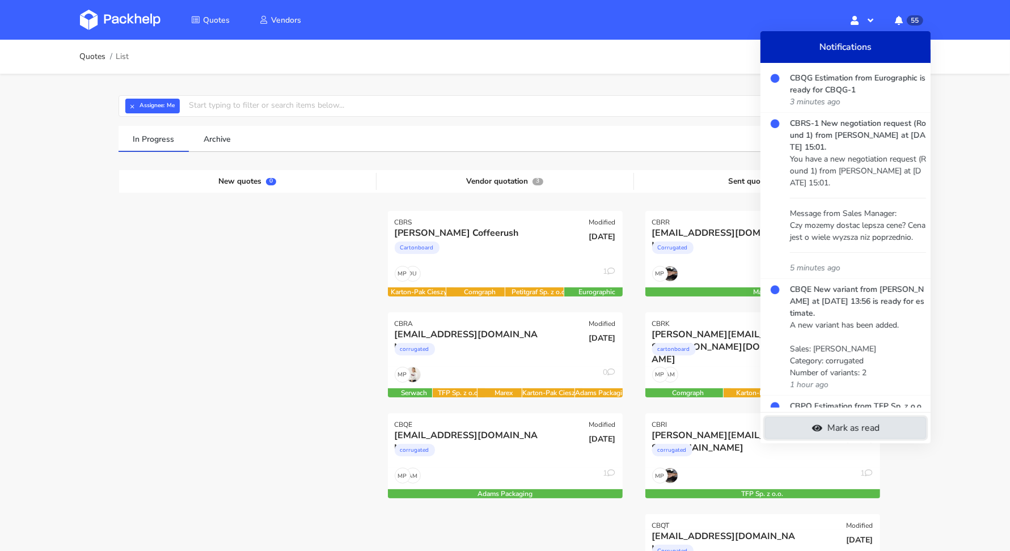
click at [869, 420] on link "Mark as read" at bounding box center [845, 428] width 161 height 22
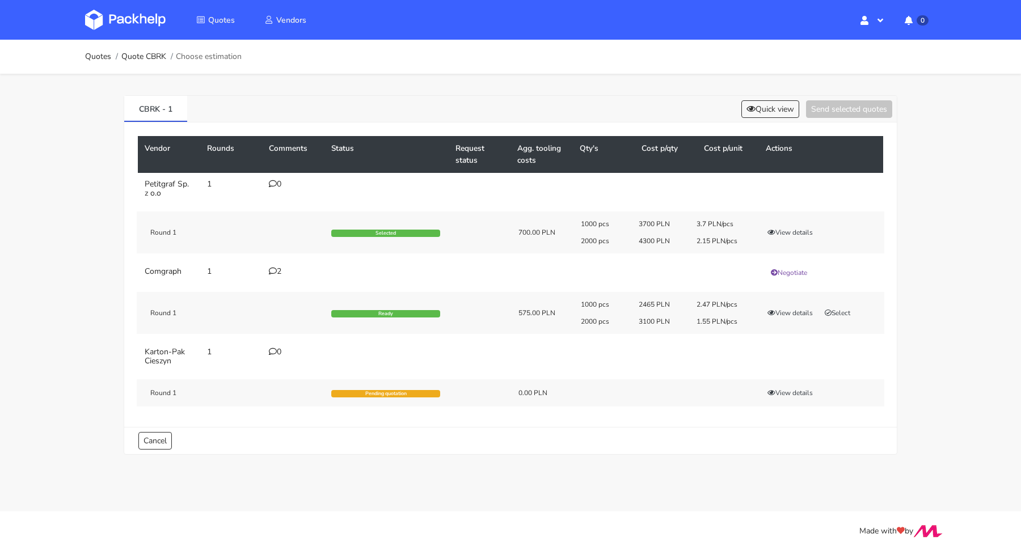
click at [832, 305] on div "1000 pcs 2465 PLN 2.47 PLN/pcs 2000 pcs 3100 PLN 1.55 PLN/pcs View details Sele…" at bounding box center [728, 313] width 311 height 26
click at [836, 314] on button "Select" at bounding box center [837, 312] width 36 height 11
click at [825, 107] on button "Send selected quotes ( 1 )" at bounding box center [841, 109] width 102 height 18
click at [769, 120] on div "CBRK - 1 Quick view Send selected quotes" at bounding box center [510, 109] width 772 height 27
click at [769, 109] on button "Quick view" at bounding box center [770, 109] width 58 height 18
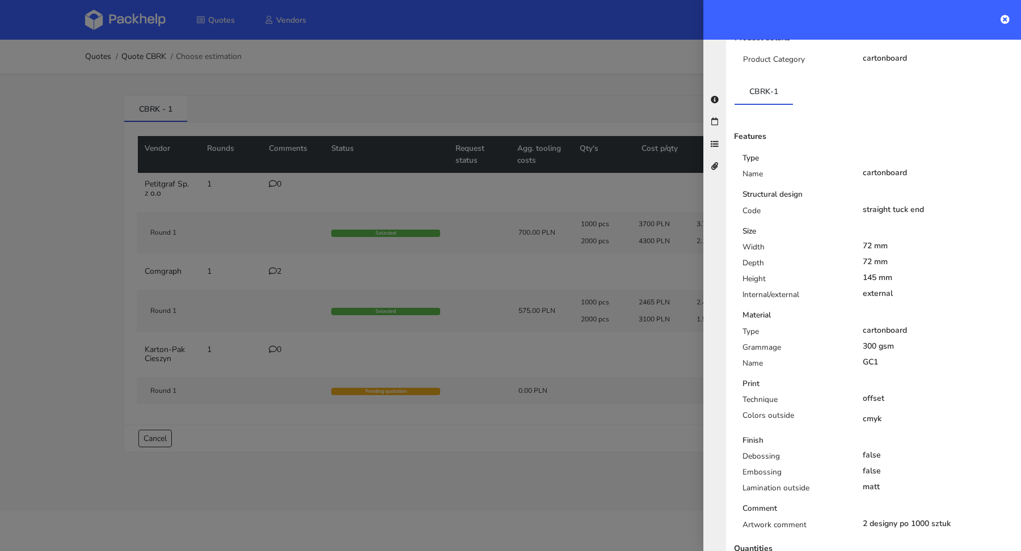
scroll to position [222, 0]
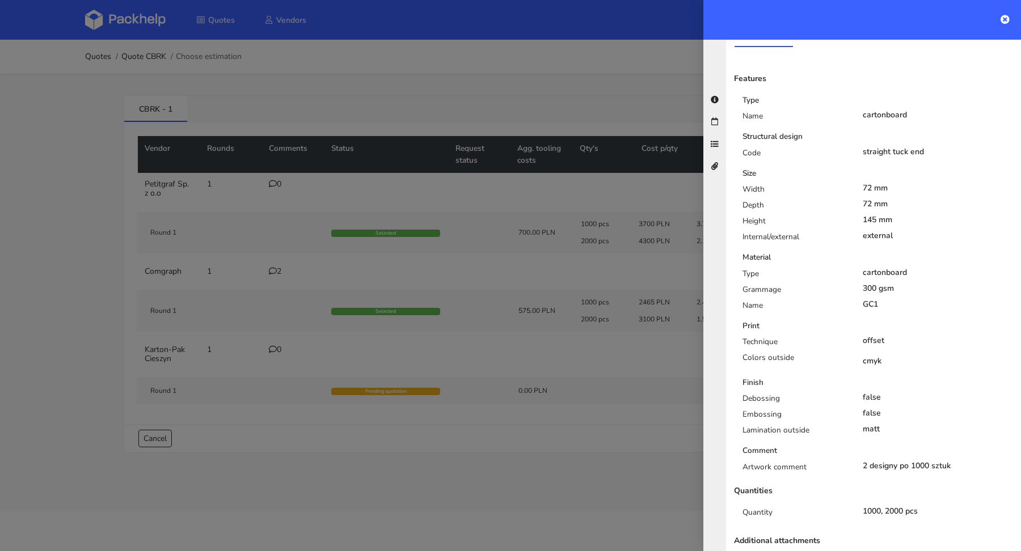
click at [644, 466] on div at bounding box center [510, 275] width 1021 height 551
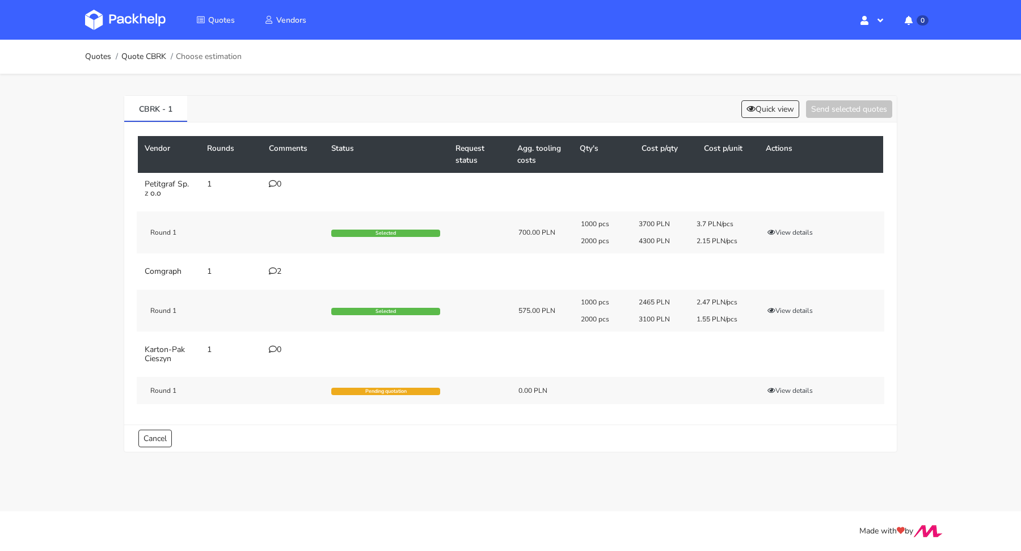
click at [112, 57] on li "Quote CBRK" at bounding box center [138, 56] width 55 height 9
click at [106, 56] on link "Quotes" at bounding box center [98, 56] width 26 height 9
